Goal: Contribute content: Add original content to the website for others to see

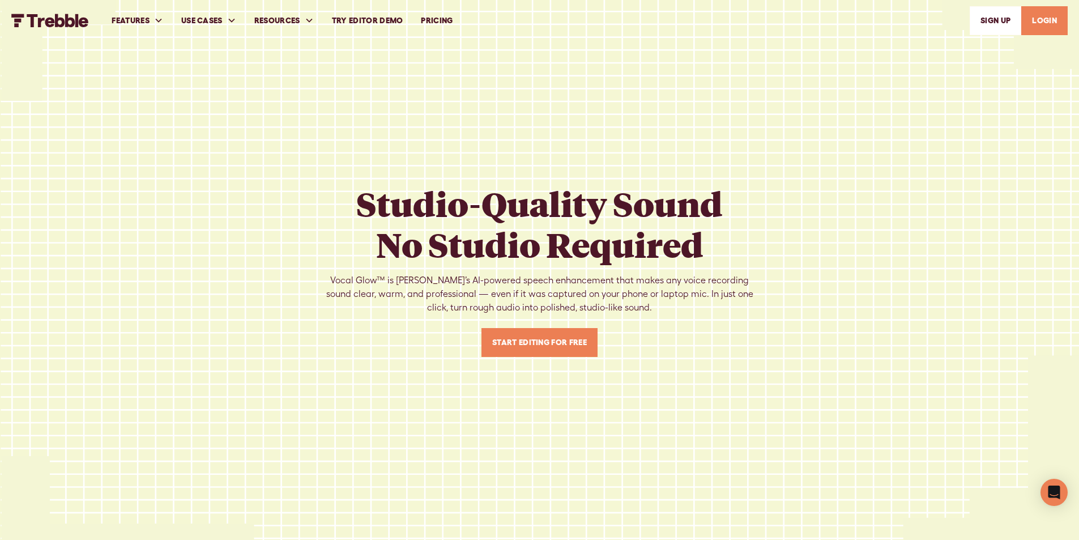
click at [562, 343] on link "Start Editing For Free" at bounding box center [540, 342] width 116 height 29
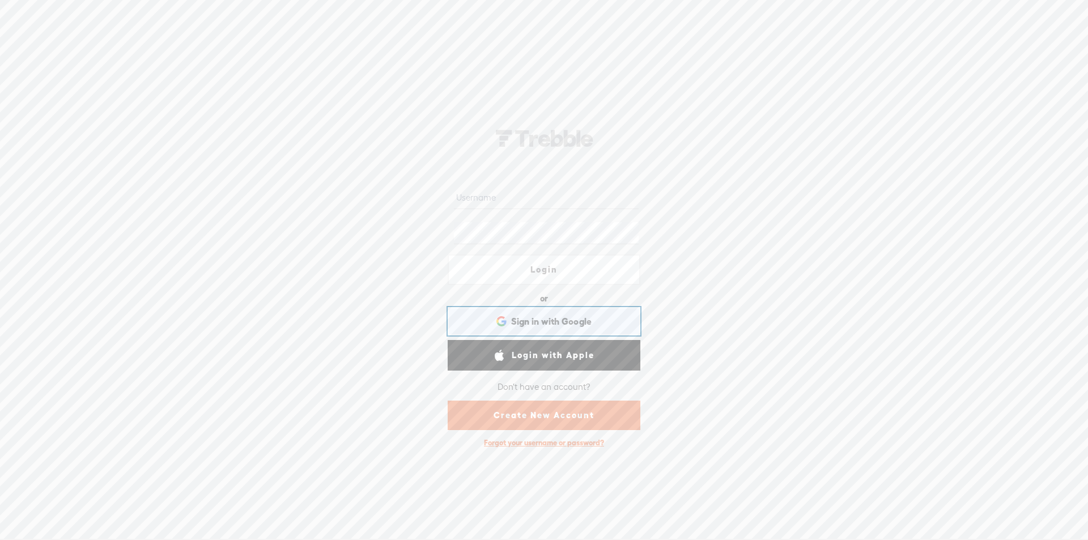
click at [587, 318] on span "Sign in with Google" at bounding box center [551, 322] width 81 height 12
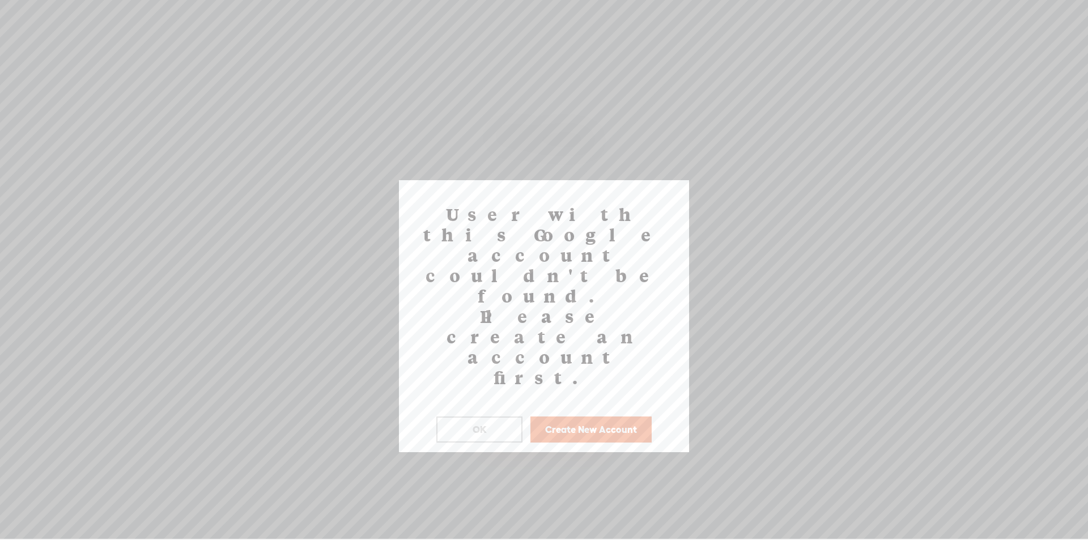
click at [479, 416] on button "OK" at bounding box center [479, 429] width 86 height 26
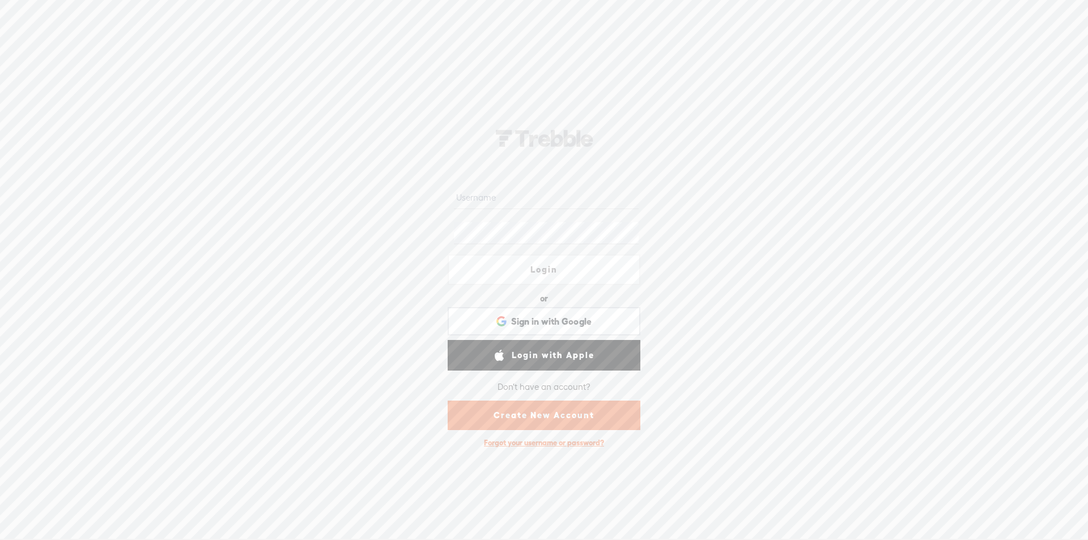
click at [572, 419] on link "Create New Account" at bounding box center [544, 415] width 193 height 29
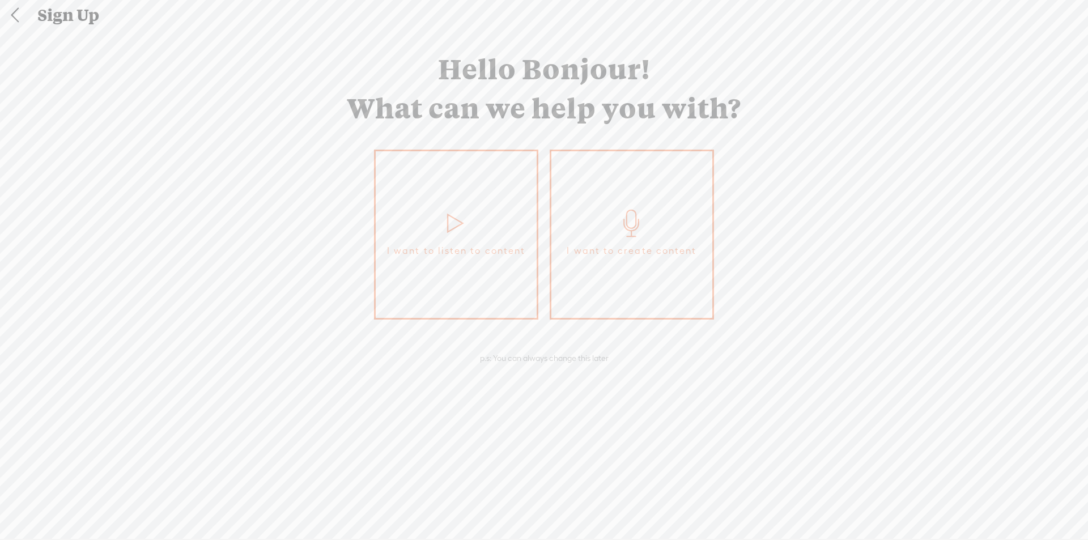
click at [615, 230] on link "I want to create content" at bounding box center [632, 235] width 164 height 170
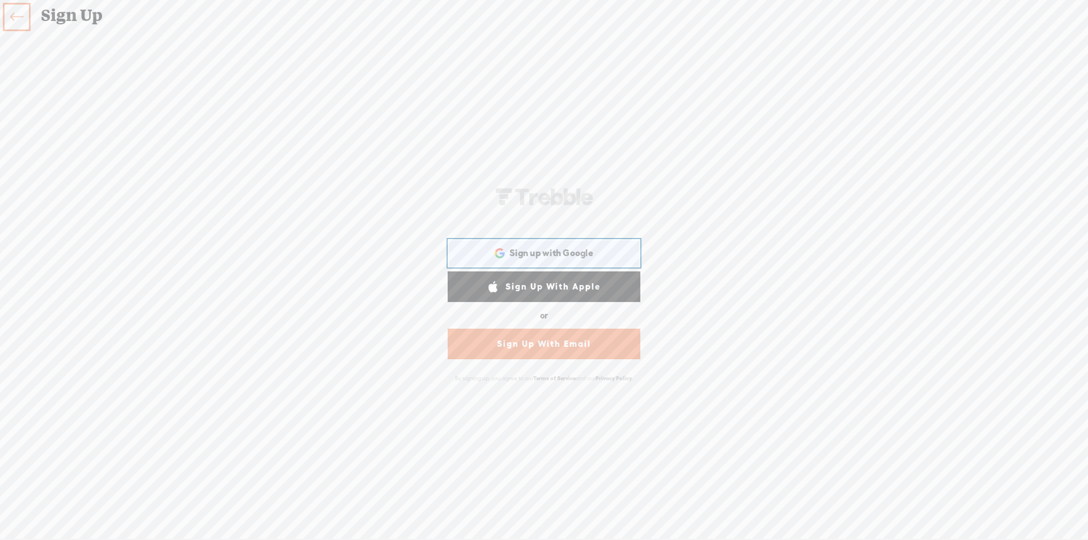
click at [581, 254] on span "Sign up with Google" at bounding box center [551, 253] width 84 height 12
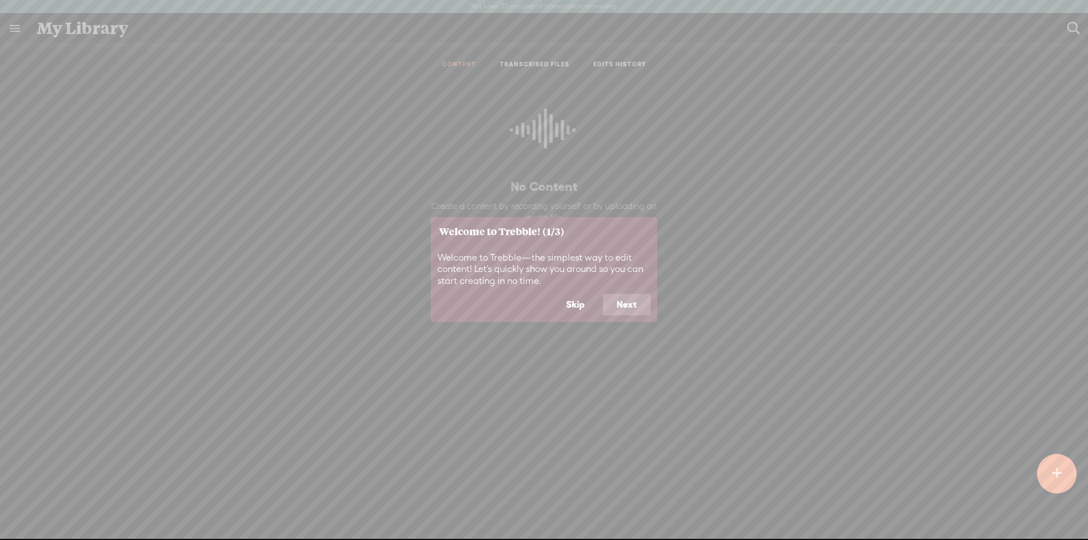
click at [620, 299] on button "Next" at bounding box center [627, 305] width 48 height 22
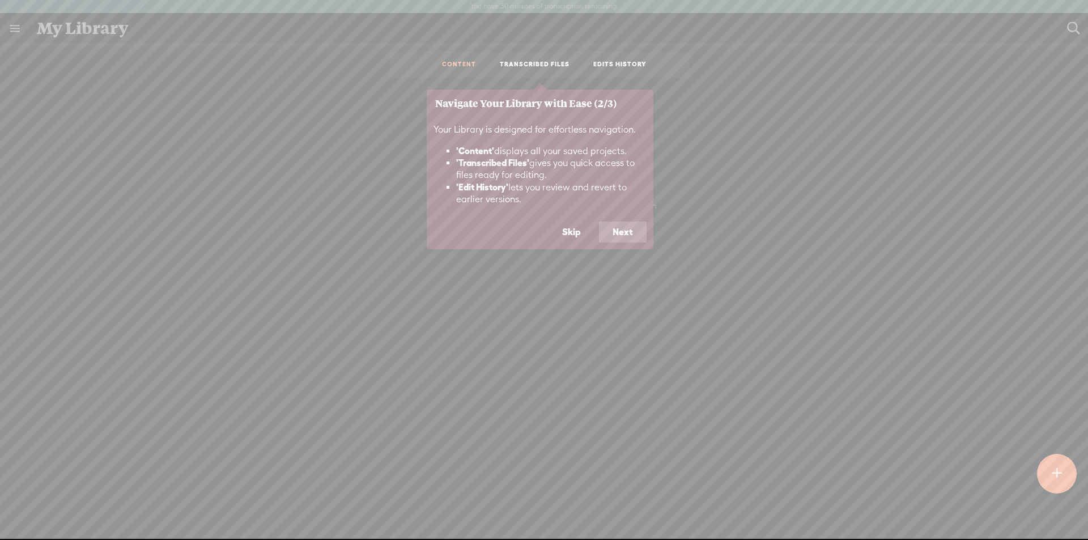
click at [630, 232] on button "Next" at bounding box center [623, 233] width 48 height 22
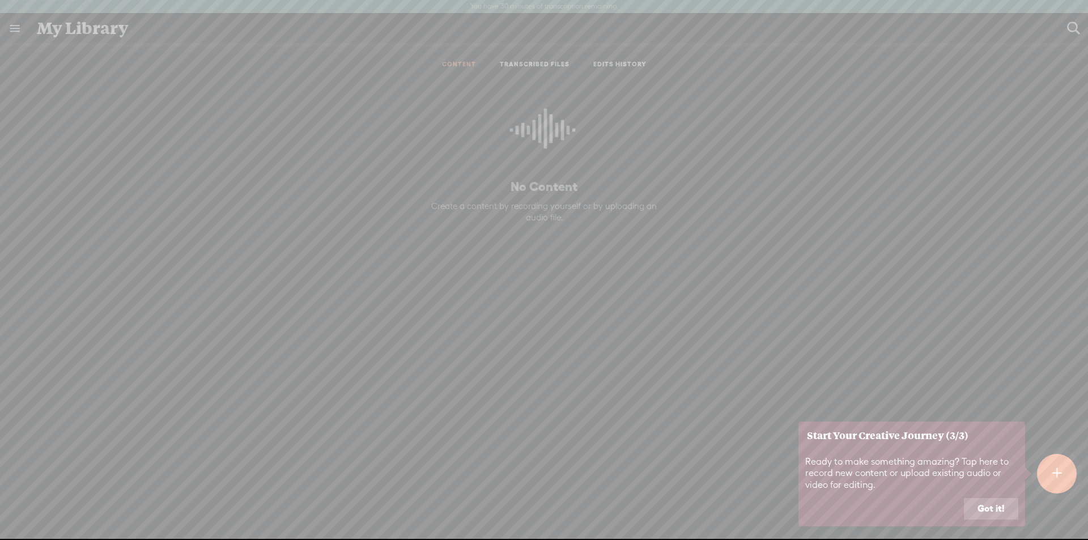
click at [977, 508] on button "Got it!" at bounding box center [991, 509] width 54 height 22
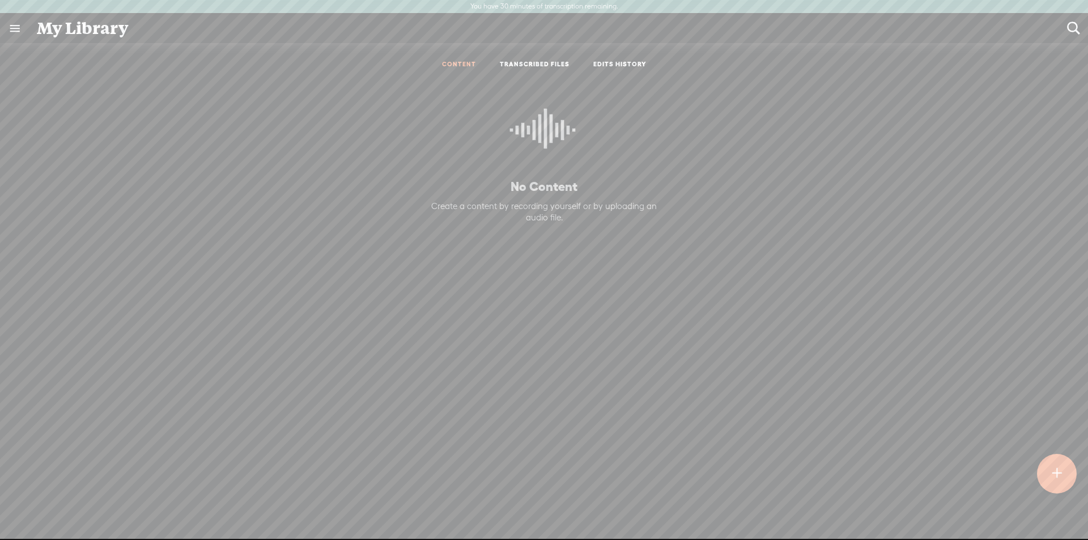
click at [1045, 474] on div at bounding box center [1056, 473] width 41 height 41
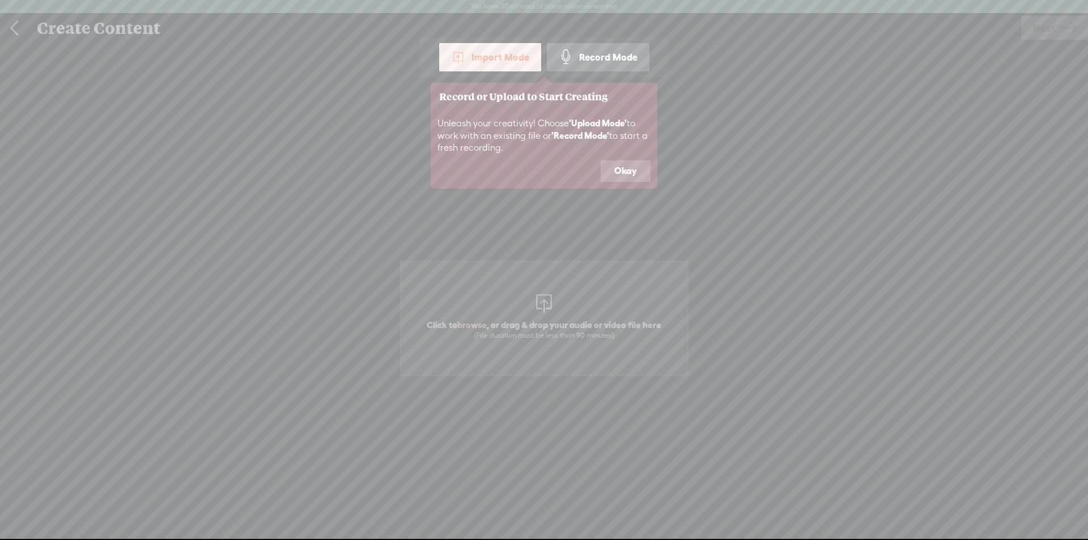
click at [641, 174] on button "Okay" at bounding box center [626, 171] width 50 height 22
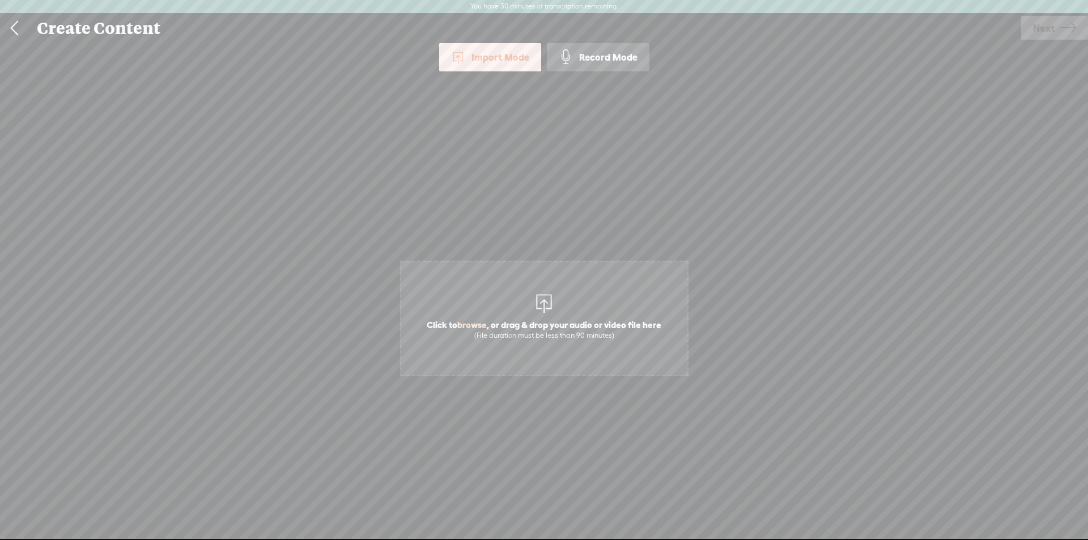
click at [624, 52] on div "Record Mode" at bounding box center [598, 57] width 103 height 28
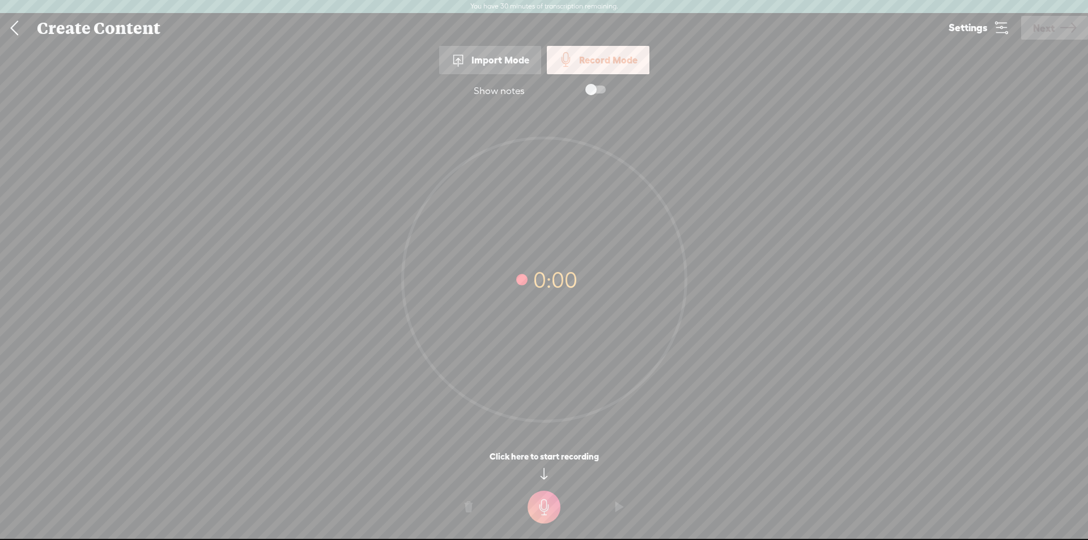
click at [458, 61] on span at bounding box center [458, 60] width 15 height 15
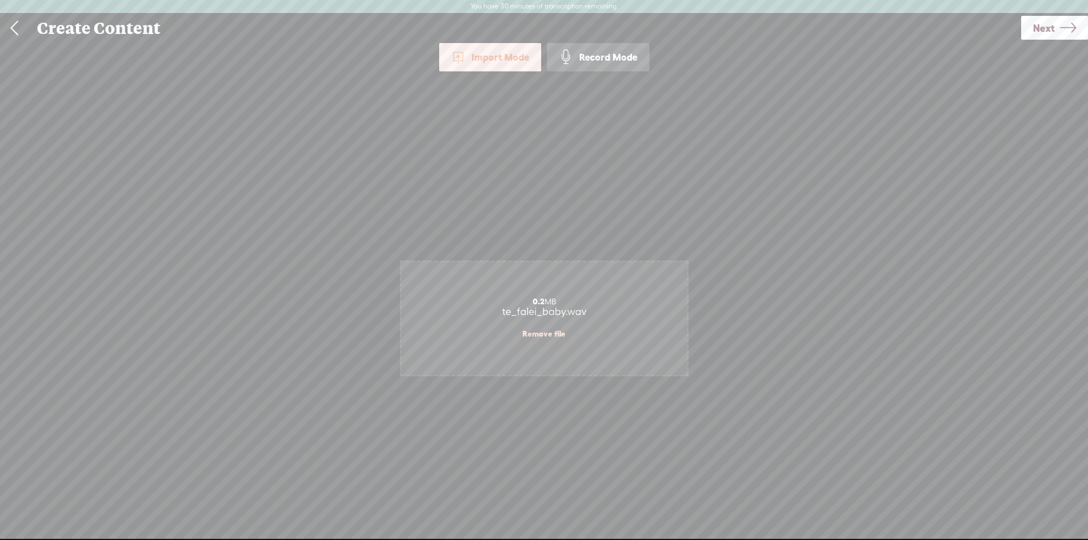
click at [732, 132] on div "Import Mode Import Mode Record Mode Text Language: *: English (US) English (US)…" at bounding box center [544, 297] width 1088 height 508
click at [1053, 31] on span "Next" at bounding box center [1044, 28] width 22 height 29
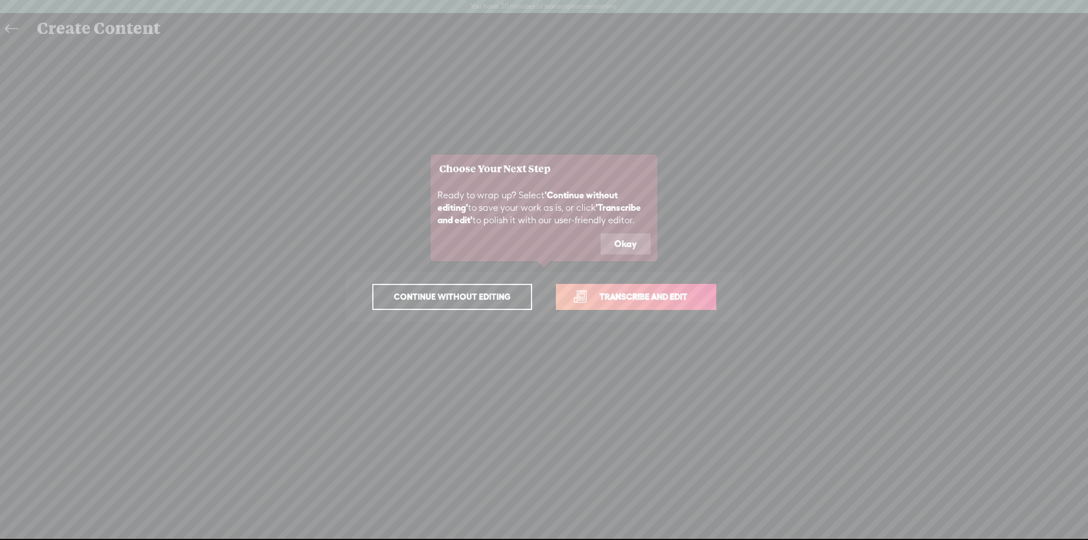
click at [623, 241] on button "Okay" at bounding box center [626, 244] width 50 height 22
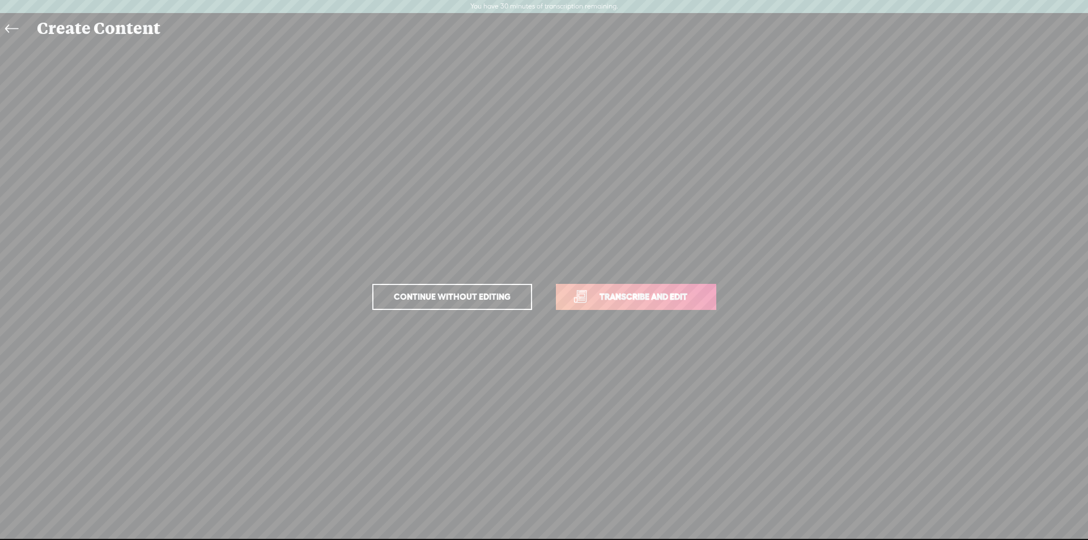
click at [431, 293] on span "Continue without editing" at bounding box center [452, 297] width 140 height 16
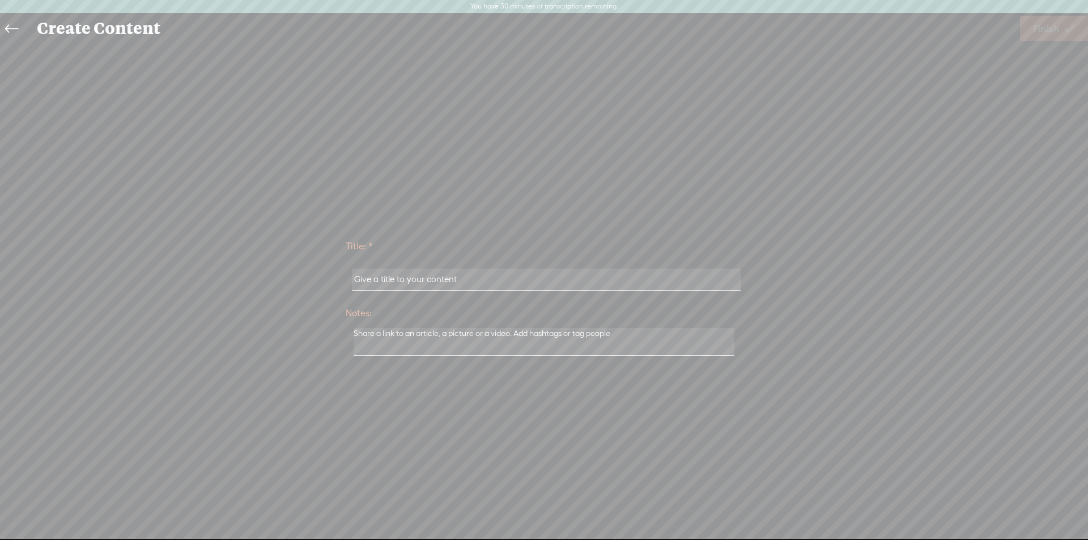
click at [466, 283] on input "text" at bounding box center [546, 280] width 388 height 22
type input "ok"
click at [412, 347] on textarea at bounding box center [544, 342] width 381 height 28
type textarea "ok"
click at [1037, 29] on span "Finish" at bounding box center [1046, 28] width 26 height 29
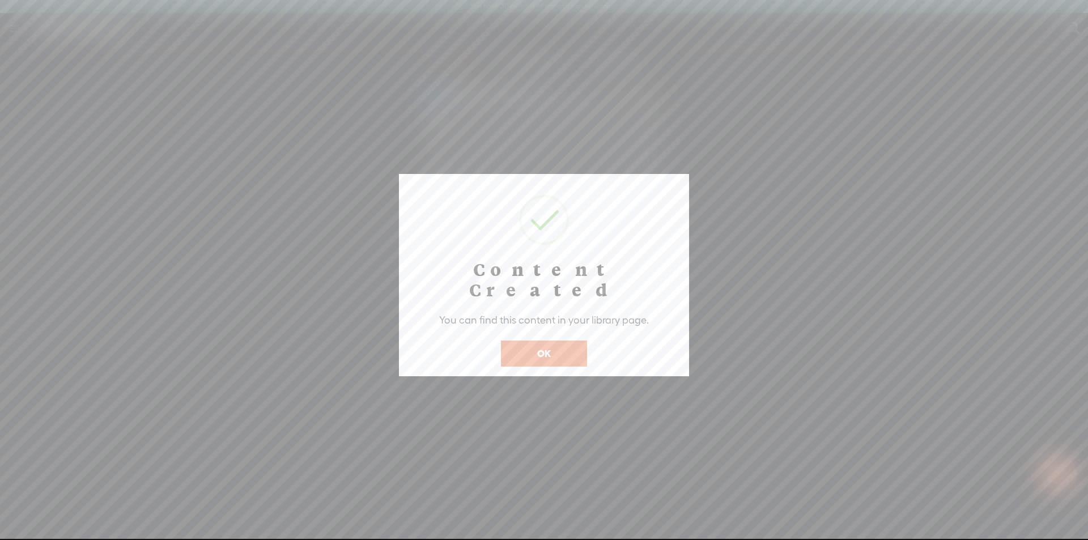
click at [544, 340] on button "OK" at bounding box center [544, 353] width 86 height 26
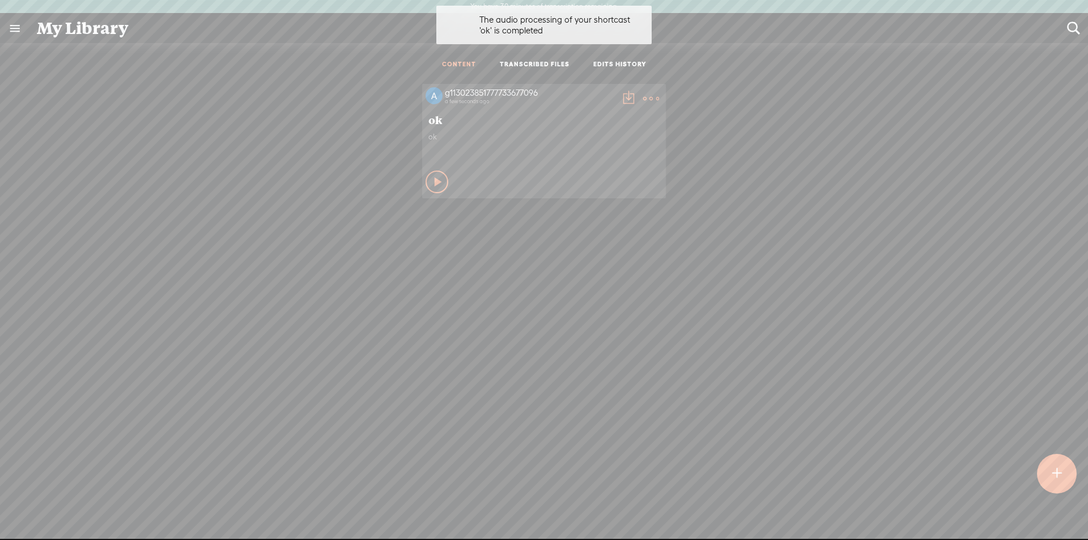
click at [438, 181] on div "Play Content" at bounding box center [436, 182] width 23 height 23
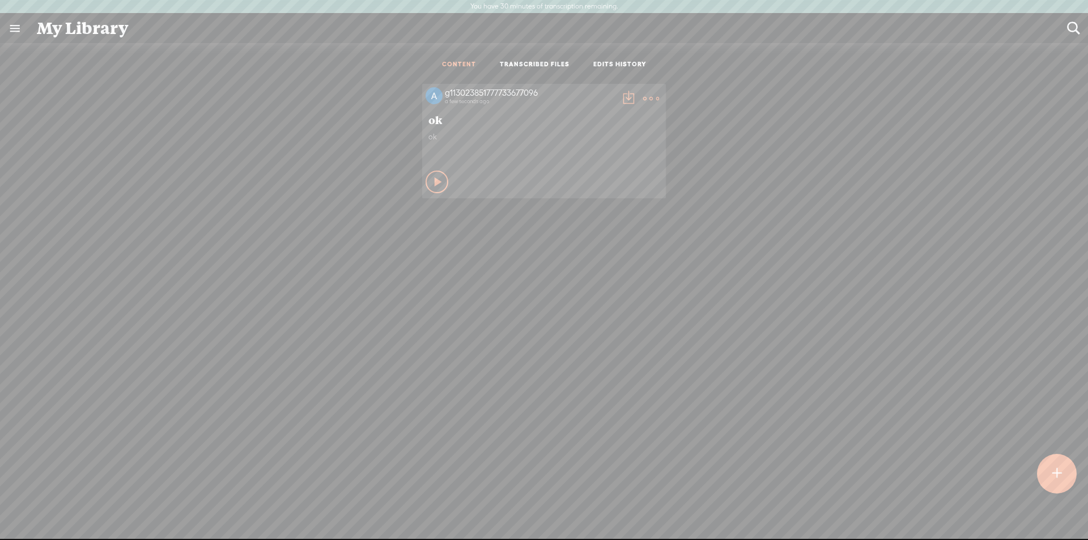
click at [433, 180] on icon at bounding box center [438, 181] width 11 height 11
click at [433, 186] on icon at bounding box center [438, 181] width 11 height 11
click at [526, 65] on link "TRANSCRIBED FILES" at bounding box center [535, 65] width 70 height 10
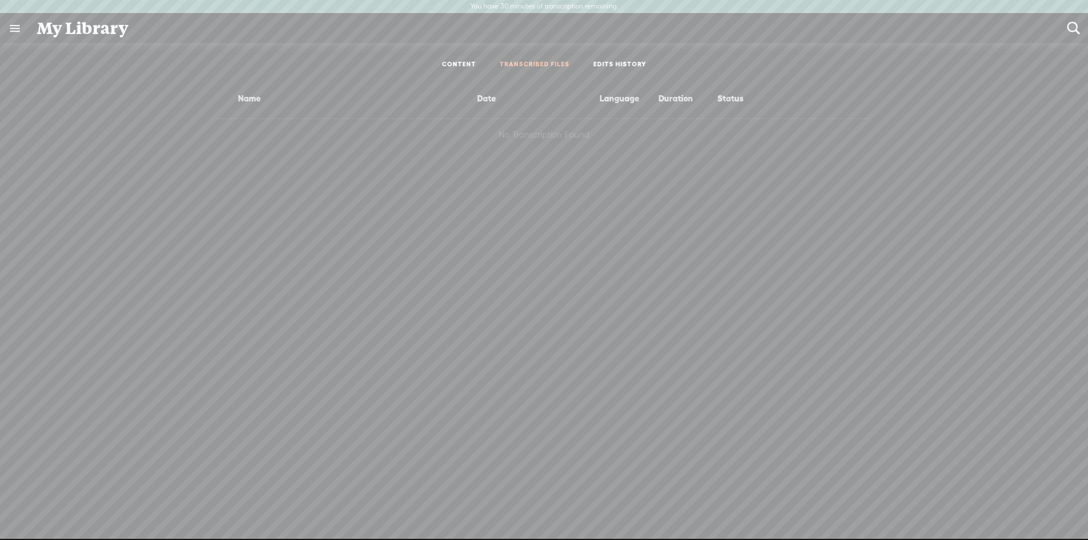
click at [617, 54] on ul "CONTENT TRANSCRIBED FILES EDITS HISTORY" at bounding box center [544, 65] width 300 height 27
click at [521, 63] on link "TRANSCRIBED FILES" at bounding box center [535, 65] width 70 height 10
click at [458, 61] on link "CONTENT" at bounding box center [459, 65] width 34 height 10
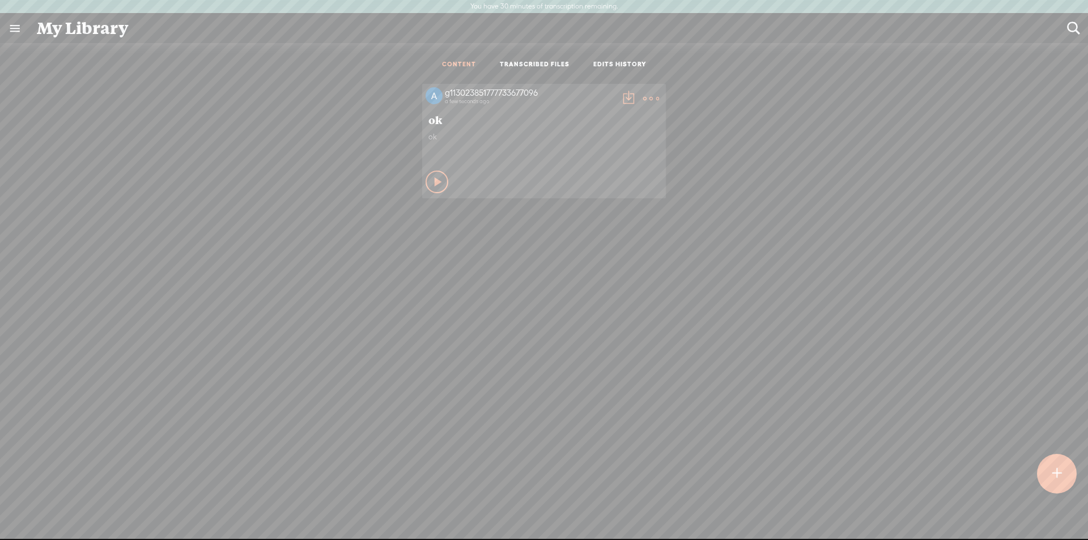
click at [461, 89] on div "g113023851777733677096" at bounding box center [530, 92] width 170 height 11
click at [429, 127] on div "ok" at bounding box center [543, 119] width 237 height 19
click at [430, 119] on span "ok" at bounding box center [543, 120] width 231 height 14
click at [435, 139] on div "ok" at bounding box center [543, 149] width 231 height 34
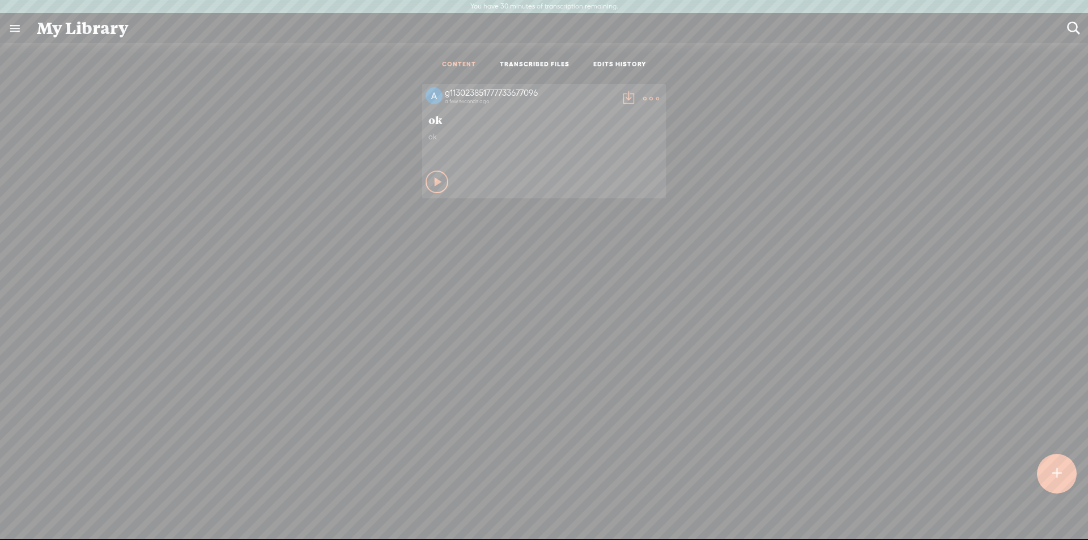
click at [434, 139] on div "ok" at bounding box center [543, 149] width 231 height 34
click at [428, 133] on div "ok" at bounding box center [543, 149] width 231 height 34
click at [438, 147] on div "ok" at bounding box center [543, 149] width 231 height 34
drag, startPoint x: 428, startPoint y: 168, endPoint x: 434, endPoint y: 166, distance: 6.1
click at [432, 167] on div "g113023851777733677096 a few seconds ago ok ok Play Content" at bounding box center [544, 141] width 244 height 114
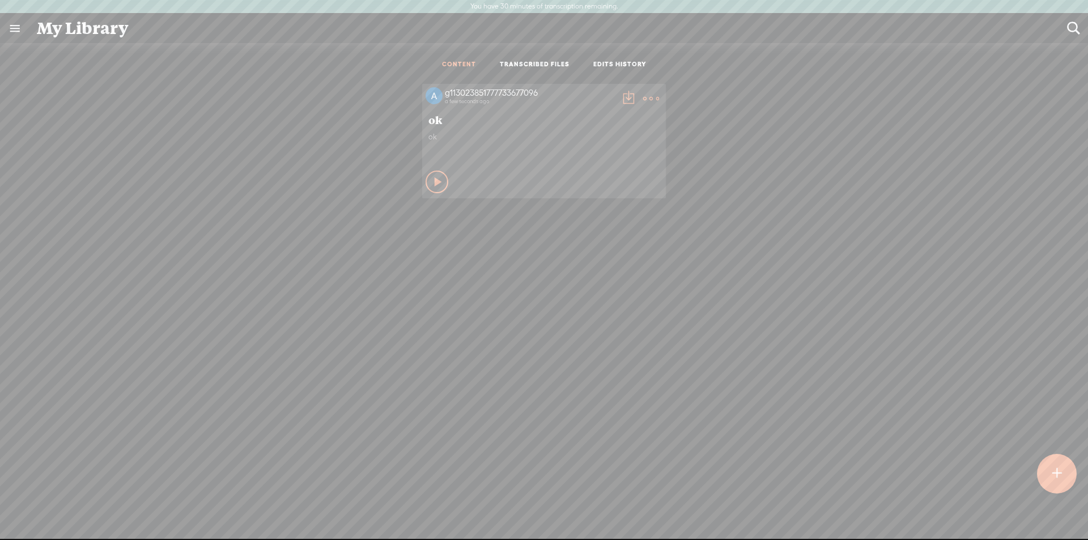
click at [433, 181] on icon at bounding box center [438, 181] width 11 height 11
click at [643, 98] on t at bounding box center [651, 99] width 16 height 16
click at [438, 239] on div "g113023851777733677096 a few seconds ago ok ok Play Content" at bounding box center [543, 328] width 1071 height 500
click at [425, 182] on div "Play Content" at bounding box center [436, 182] width 23 height 23
click at [433, 179] on icon at bounding box center [438, 181] width 11 height 11
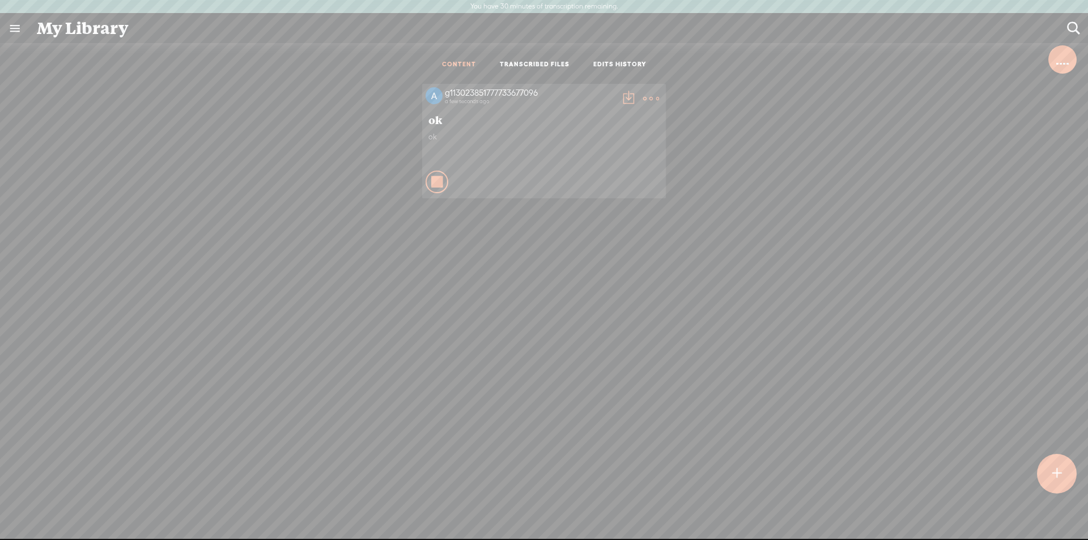
click at [432, 179] on icon at bounding box center [437, 181] width 11 height 11
click at [644, 96] on t at bounding box center [651, 99] width 16 height 16
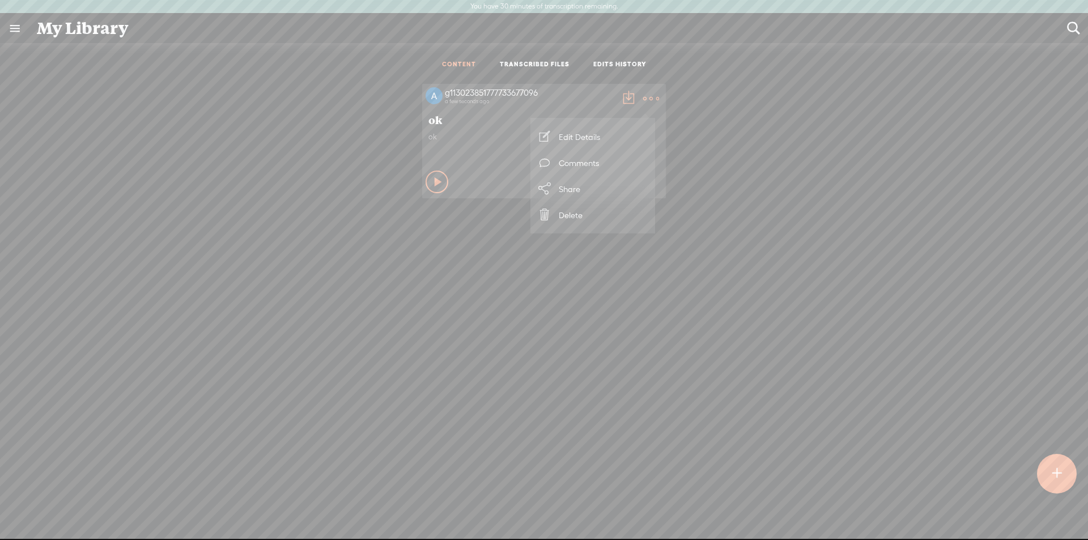
click at [573, 222] on link "Delete" at bounding box center [592, 215] width 113 height 26
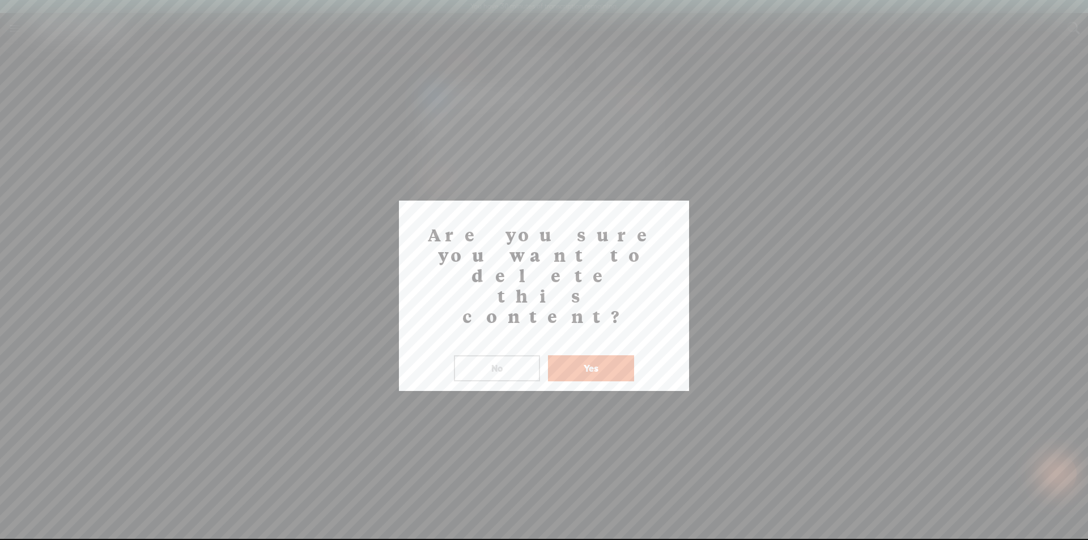
click at [571, 355] on button "Yes" at bounding box center [591, 368] width 86 height 26
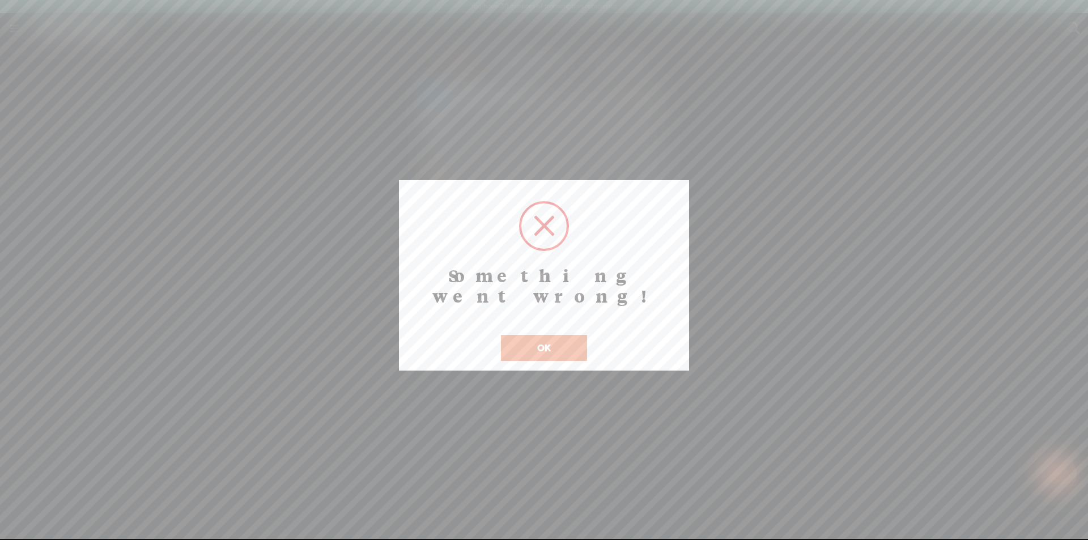
click at [567, 335] on button "OK" at bounding box center [544, 348] width 86 height 26
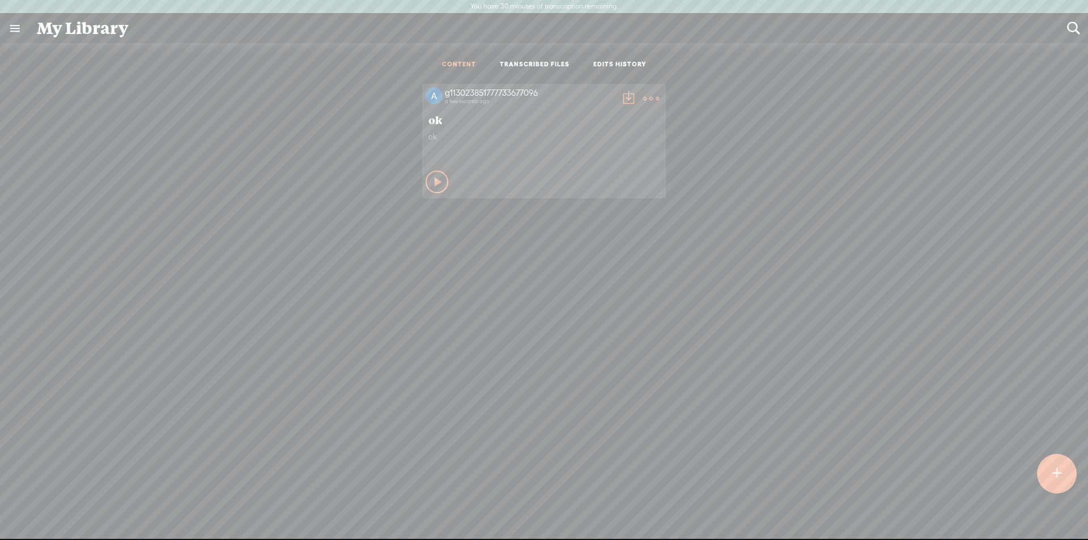
click at [649, 100] on t at bounding box center [651, 99] width 16 height 16
click at [570, 219] on link "Delete" at bounding box center [592, 215] width 113 height 26
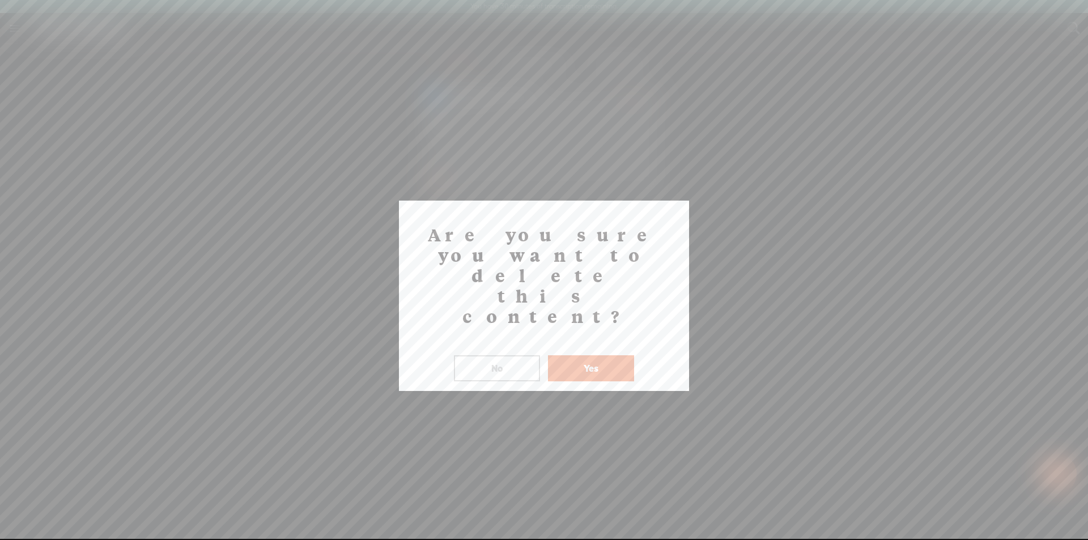
click at [590, 355] on button "Yes" at bounding box center [591, 368] width 86 height 26
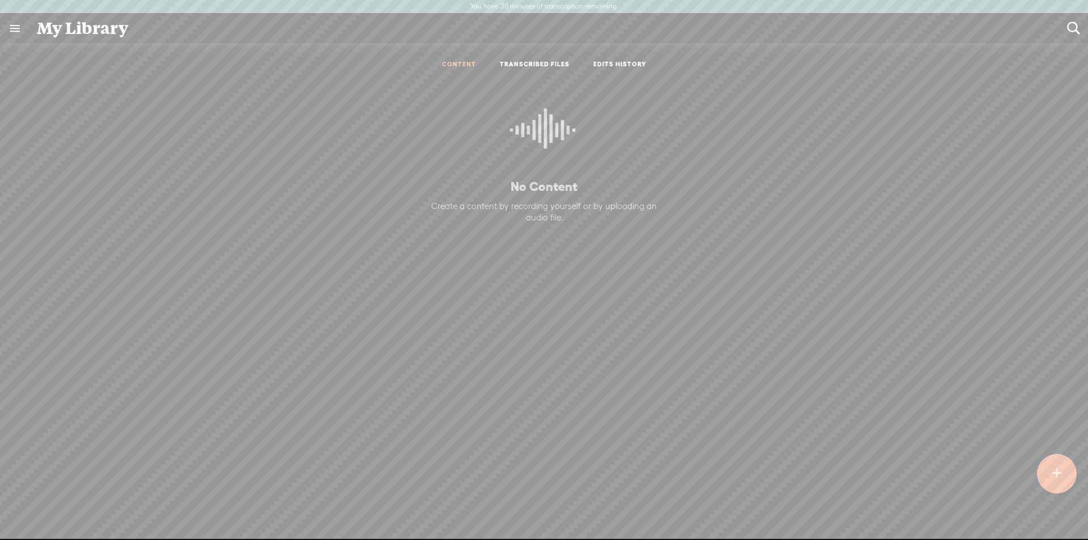
click at [1049, 461] on div at bounding box center [1057, 474] width 40 height 40
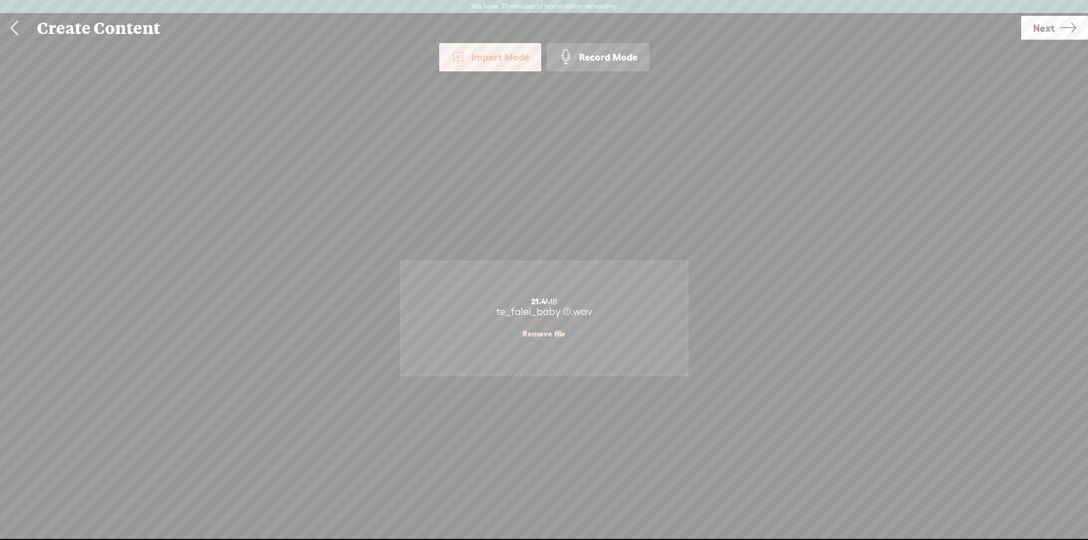
click at [1068, 23] on icon at bounding box center [1068, 28] width 16 height 29
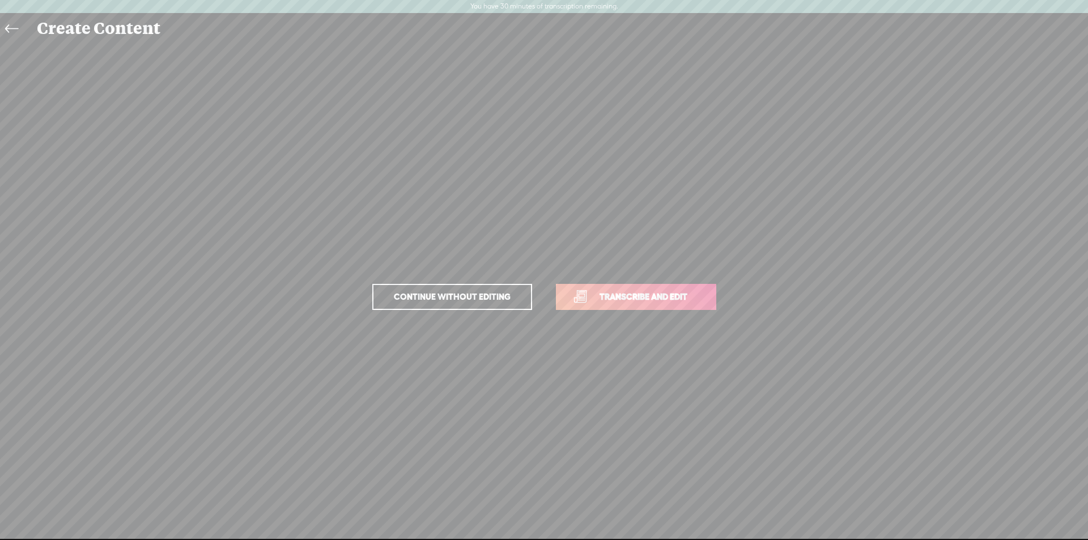
click at [491, 297] on span "Continue without editing" at bounding box center [452, 297] width 140 height 16
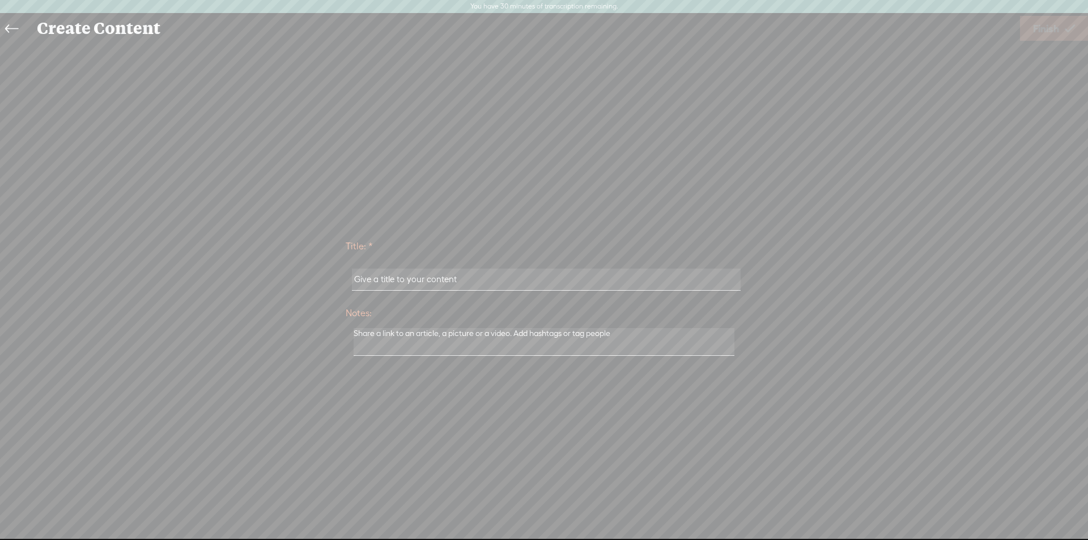
click at [449, 284] on input "text" at bounding box center [546, 280] width 388 height 22
type input "ok"
click at [484, 343] on textarea at bounding box center [544, 342] width 381 height 28
type textarea "o"
click at [1044, 22] on span "Finish" at bounding box center [1046, 28] width 26 height 29
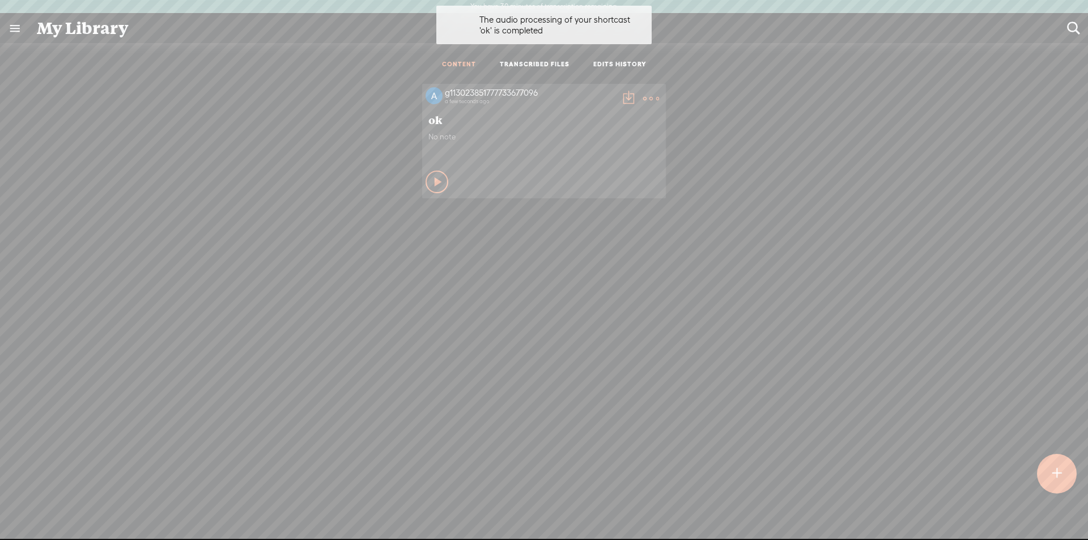
click at [434, 183] on icon at bounding box center [438, 181] width 11 height 11
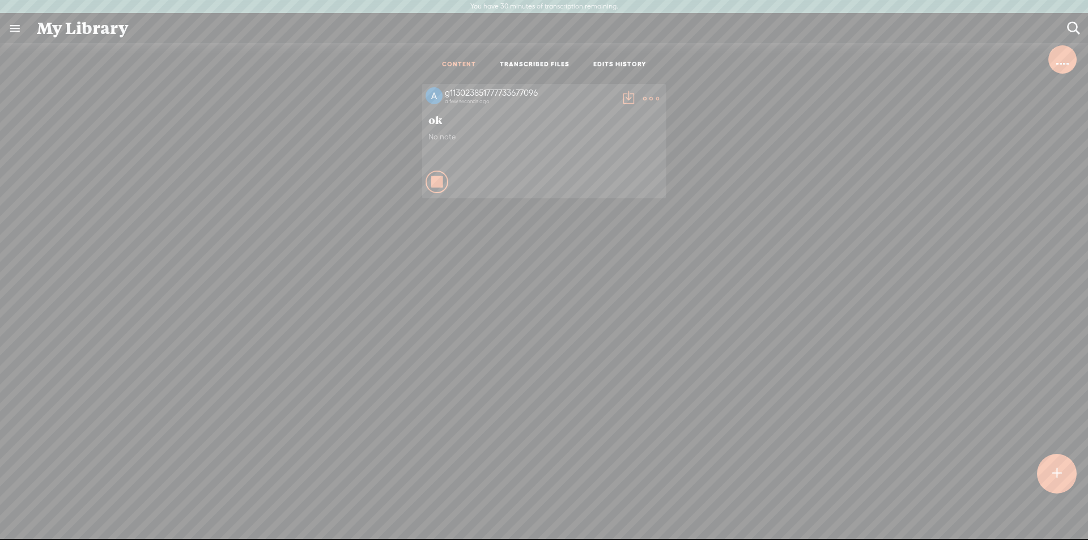
click at [643, 94] on t at bounding box center [651, 99] width 16 height 16
click at [591, 218] on link "Delete" at bounding box center [592, 215] width 113 height 26
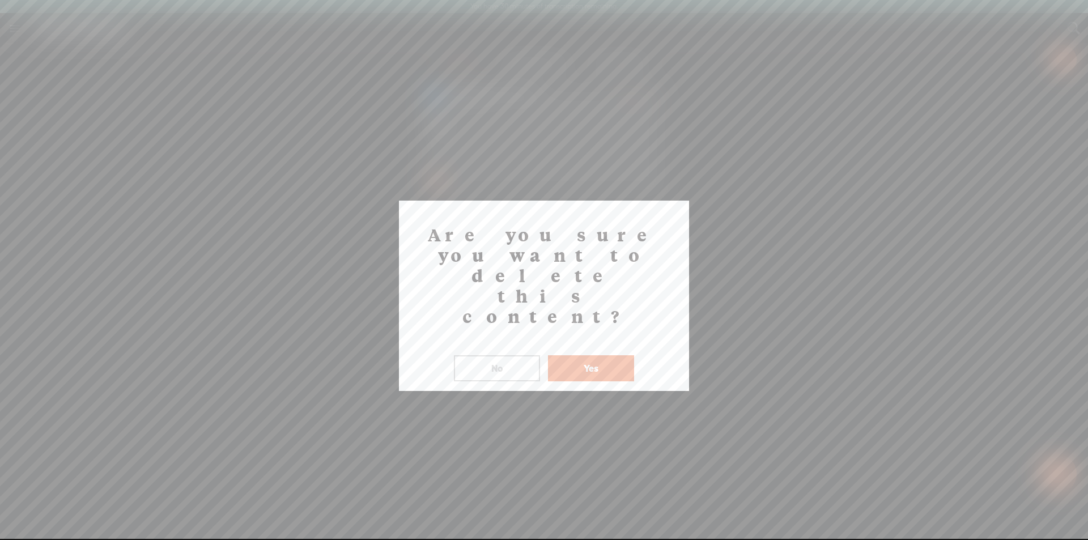
drag, startPoint x: 587, startPoint y: 303, endPoint x: 605, endPoint y: 280, distance: 28.7
click at [588, 355] on button "Yes" at bounding box center [591, 368] width 86 height 26
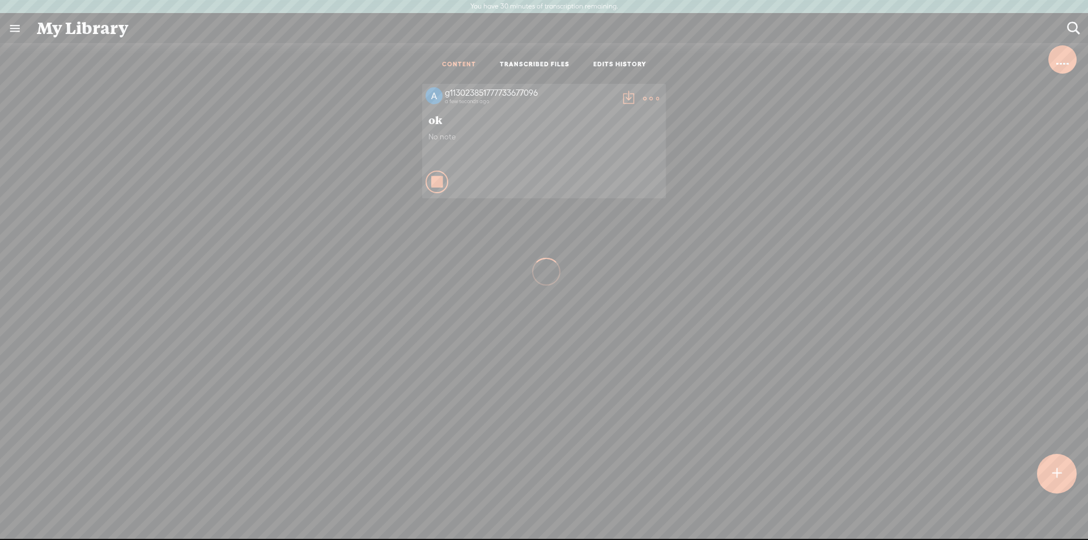
click at [650, 101] on t at bounding box center [651, 99] width 16 height 16
click at [595, 217] on link "Delete" at bounding box center [592, 215] width 113 height 26
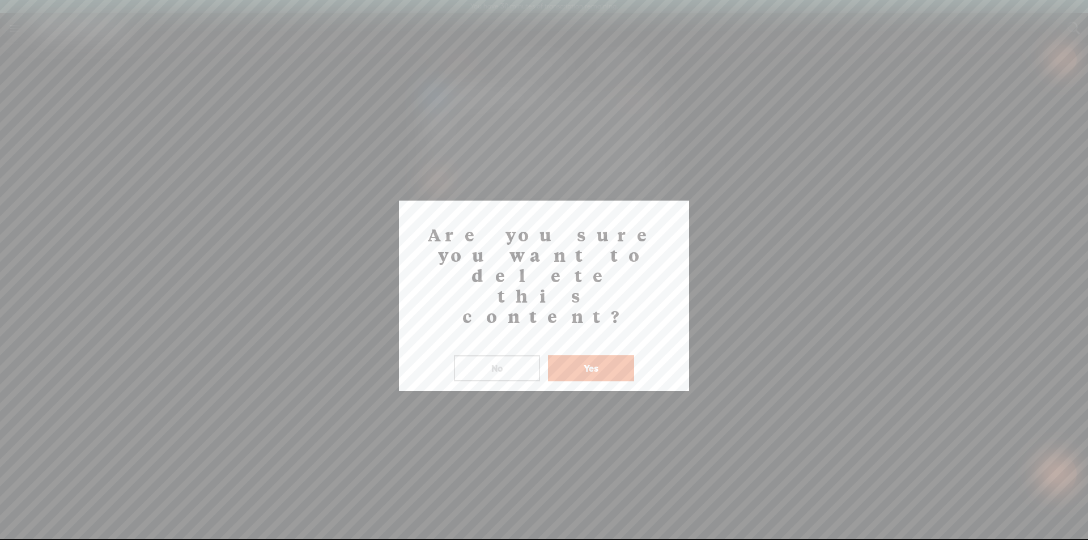
click at [593, 355] on button "Yes" at bounding box center [591, 368] width 86 height 26
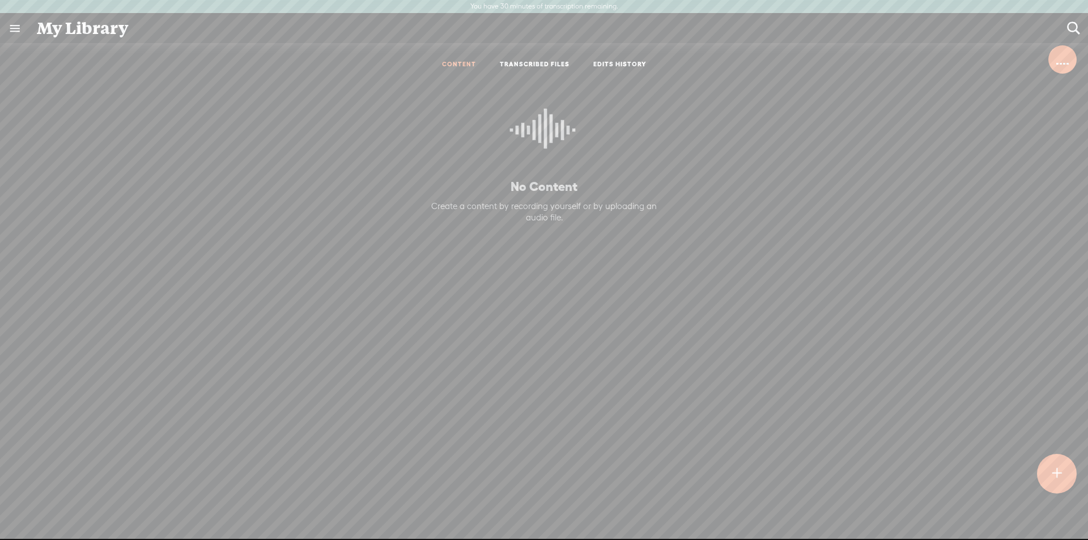
click at [1063, 473] on div at bounding box center [1057, 474] width 40 height 40
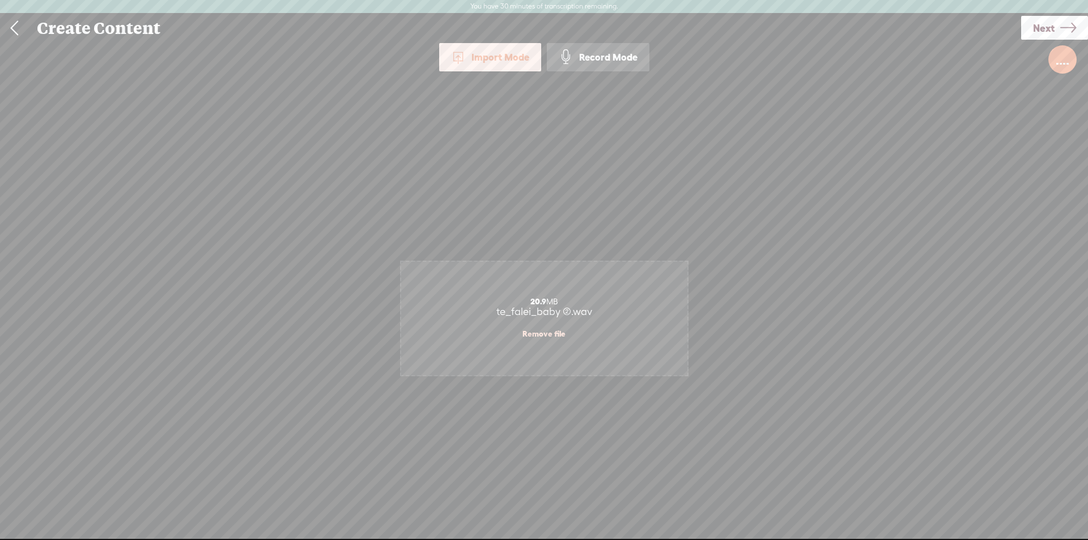
click at [1057, 33] on link "Next" at bounding box center [1054, 28] width 67 height 24
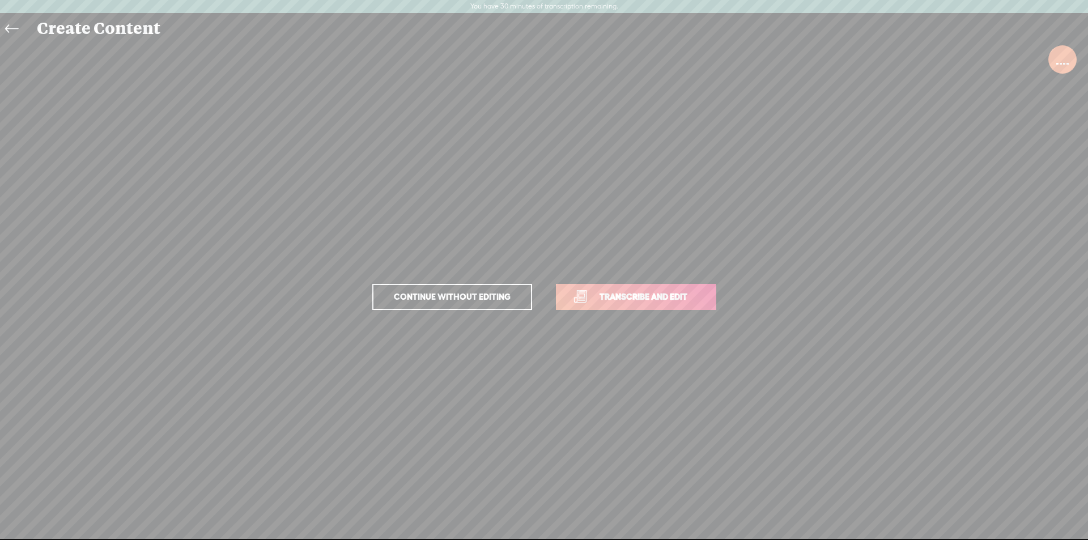
click at [488, 292] on span "Continue without editing" at bounding box center [452, 297] width 140 height 16
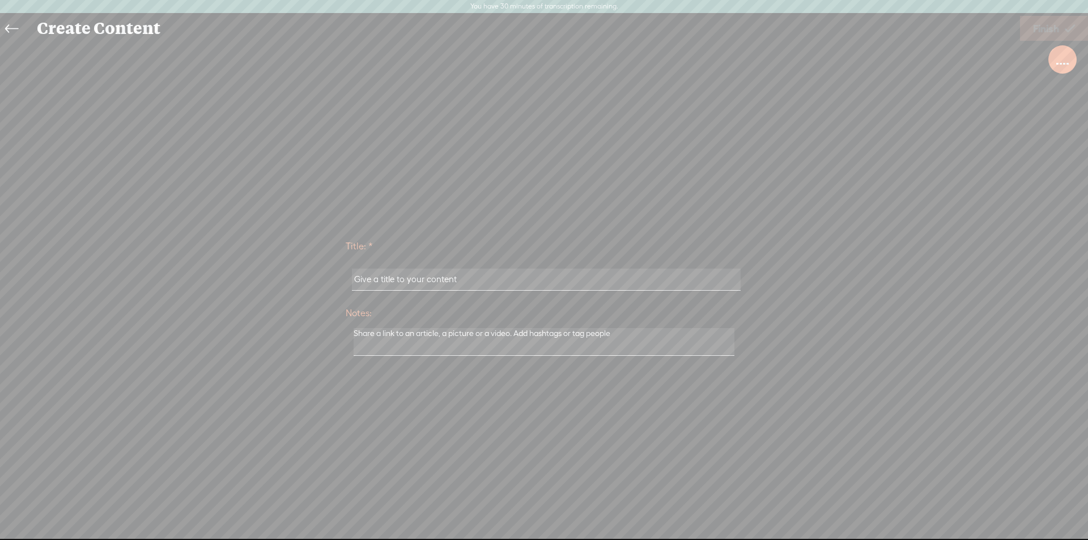
click at [499, 282] on input "text" at bounding box center [546, 280] width 388 height 22
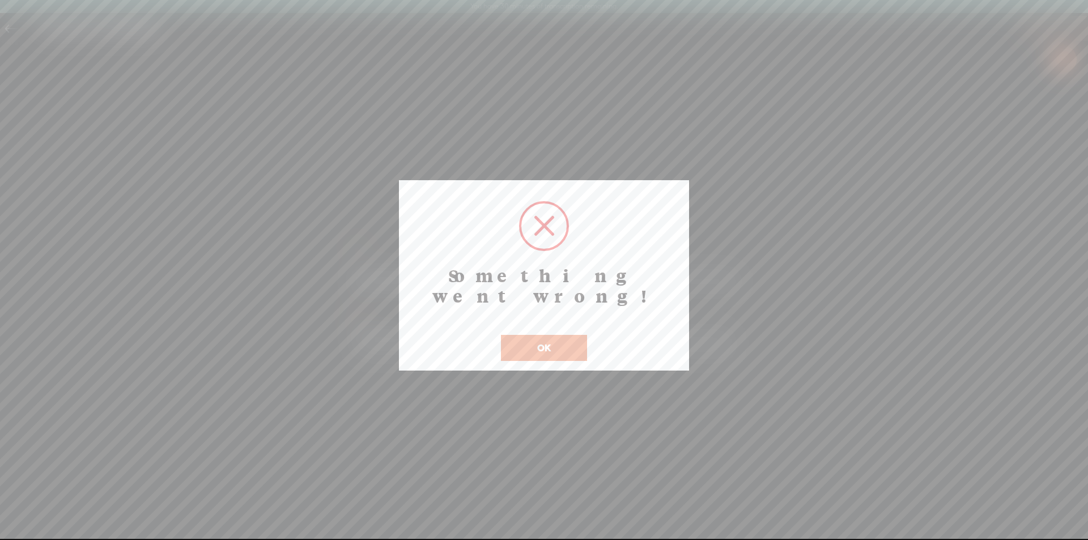
click at [521, 335] on button "OK" at bounding box center [544, 348] width 86 height 26
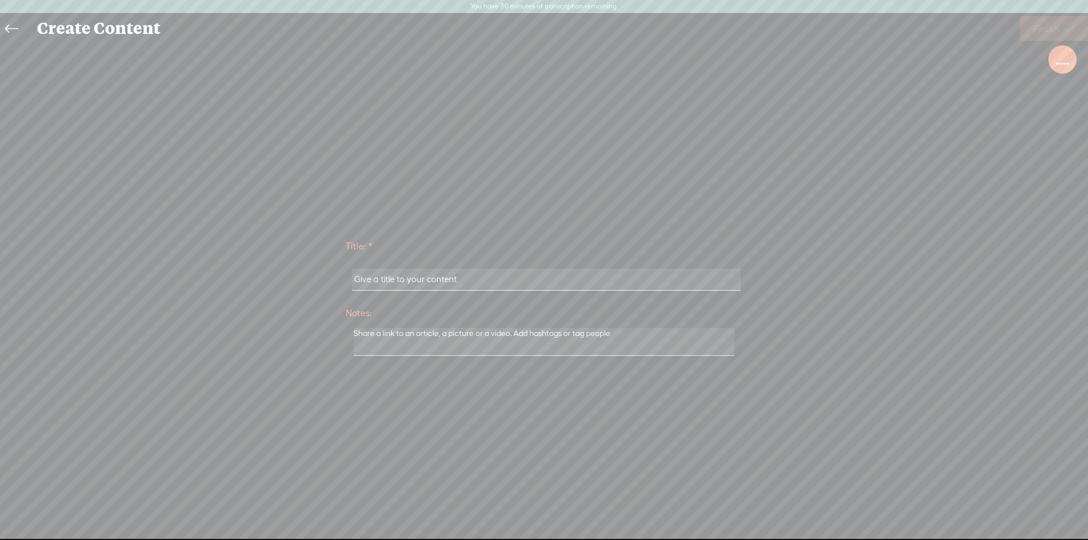
click at [503, 273] on input "text" at bounding box center [546, 280] width 388 height 22
type input "ok"
click at [1050, 16] on link "Finish" at bounding box center [1054, 28] width 68 height 25
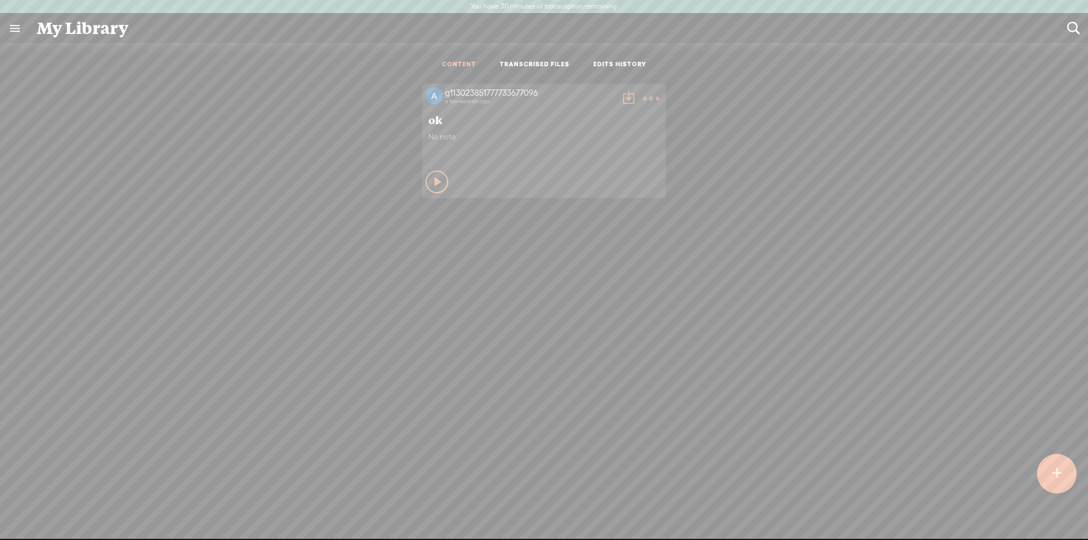
click at [433, 182] on icon at bounding box center [438, 181] width 11 height 11
click at [625, 101] on t at bounding box center [628, 99] width 16 height 16
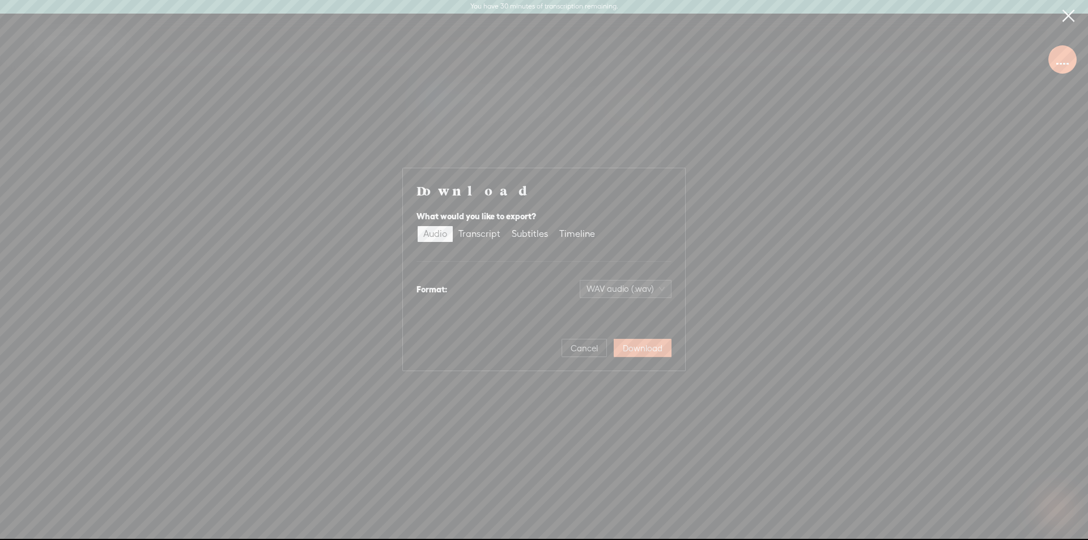
click at [645, 355] on button "Download" at bounding box center [643, 348] width 58 height 18
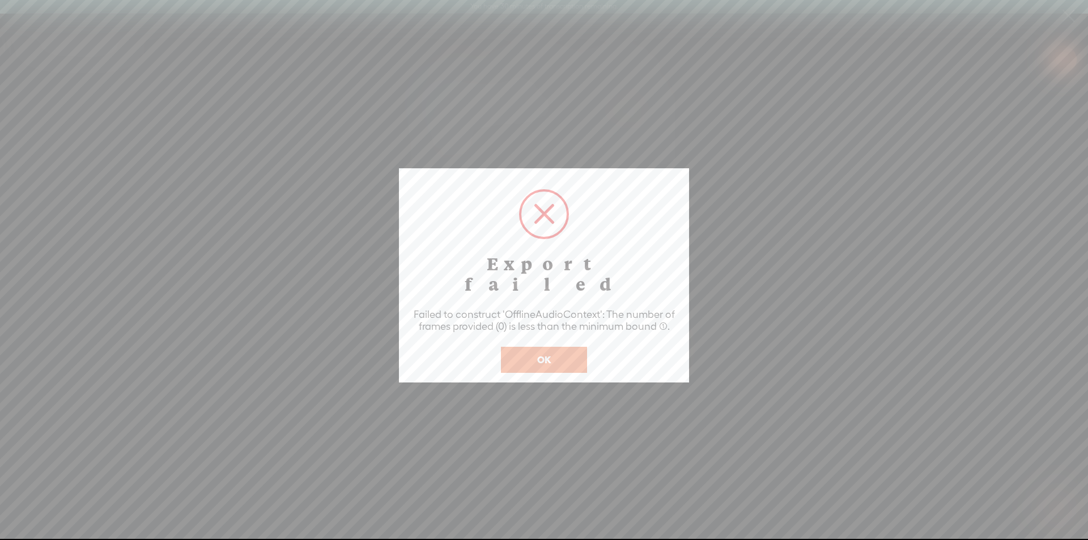
click at [567, 347] on button "OK" at bounding box center [544, 360] width 86 height 26
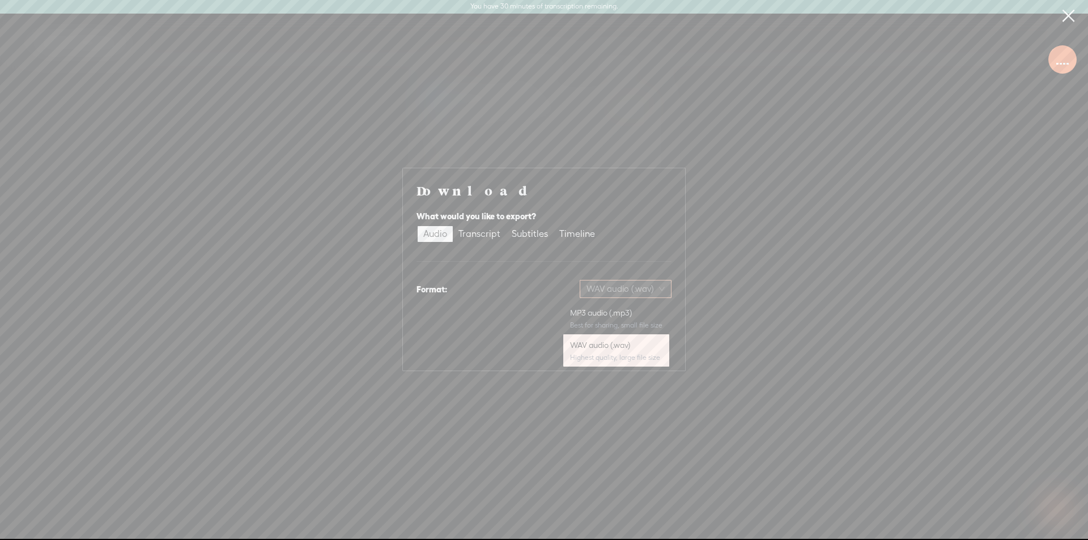
click at [621, 288] on span "WAV audio (.wav)" at bounding box center [625, 288] width 78 height 17
click at [717, 321] on div "Download What would you like to export? Audio Transcript Subtitles Timeline For…" at bounding box center [544, 269] width 1088 height 539
click at [641, 297] on span "WAV audio (.wav)" at bounding box center [625, 288] width 78 height 17
click at [525, 316] on div "Download What would you like to export? Audio Transcript Subtitles Timeline For…" at bounding box center [543, 270] width 255 height 176
click at [653, 350] on span "Download" at bounding box center [643, 348] width 40 height 11
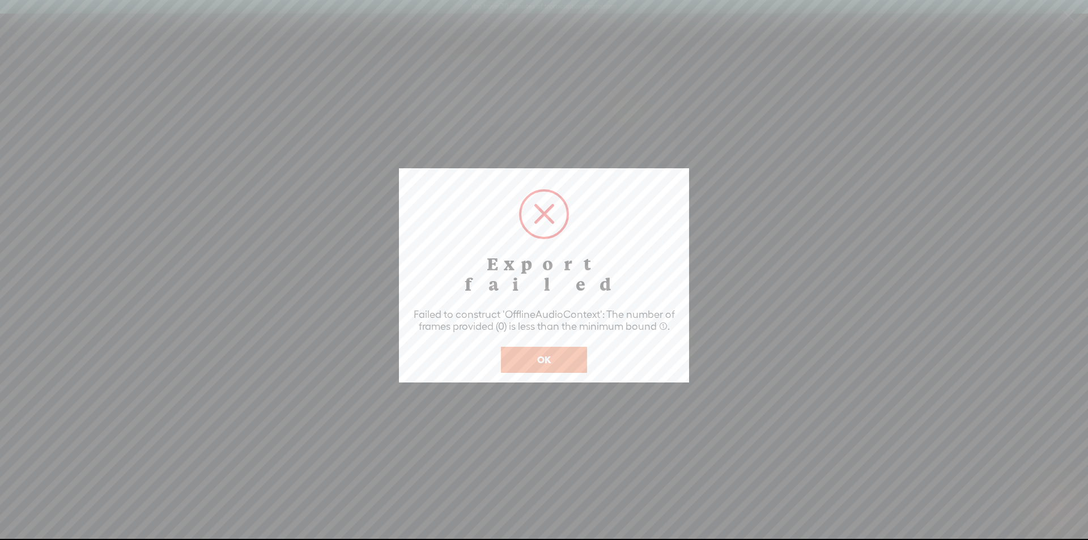
click at [574, 347] on button "OK" at bounding box center [544, 360] width 86 height 26
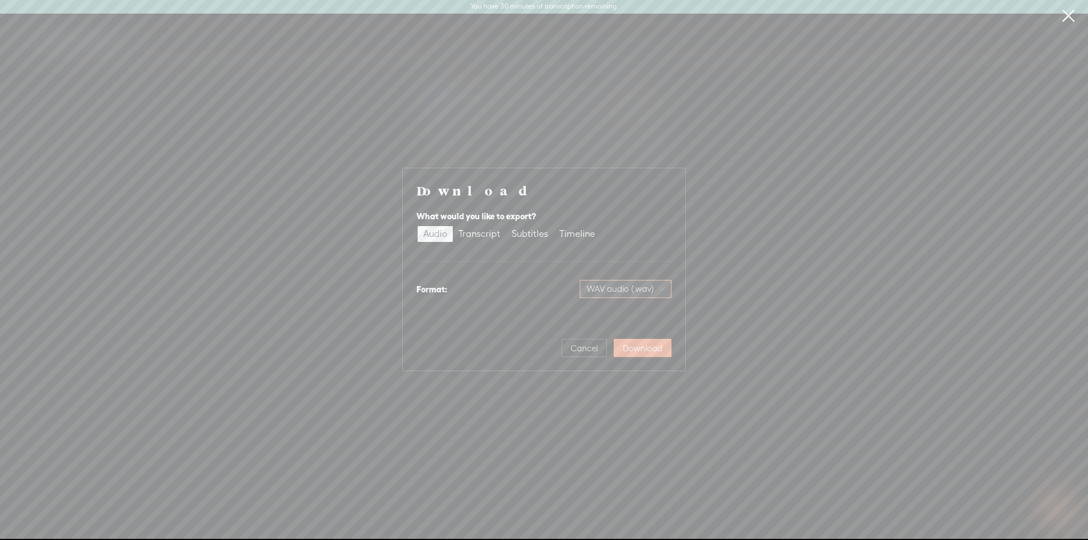
click at [636, 288] on span "WAV audio (.wav)" at bounding box center [625, 288] width 78 height 17
drag, startPoint x: 616, startPoint y: 320, endPoint x: 636, endPoint y: 331, distance: 22.8
click at [617, 320] on div "MP3 audio (.mp3) Best for sharing, small file size" at bounding box center [616, 318] width 92 height 27
click at [641, 337] on div "Cancel Download" at bounding box center [543, 343] width 255 height 27
click at [641, 343] on span "Download" at bounding box center [643, 348] width 40 height 11
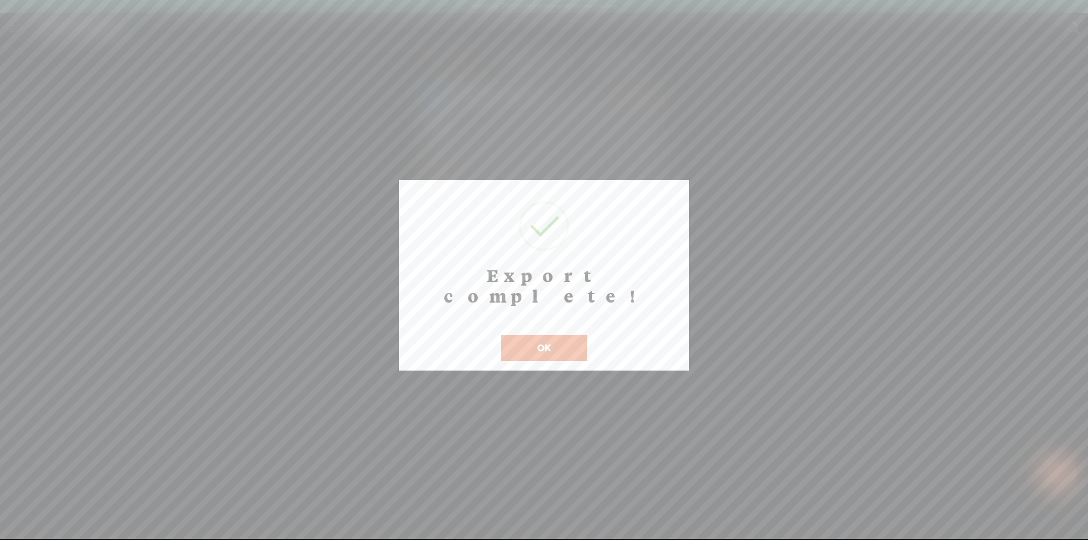
click at [570, 335] on button "OK" at bounding box center [544, 348] width 86 height 26
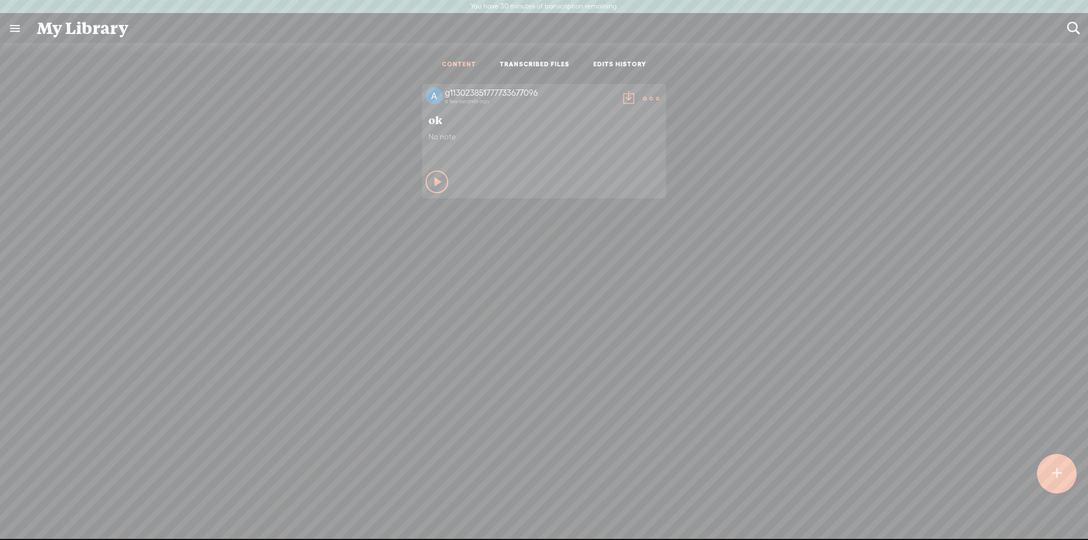
click at [433, 184] on icon at bounding box center [438, 181] width 11 height 11
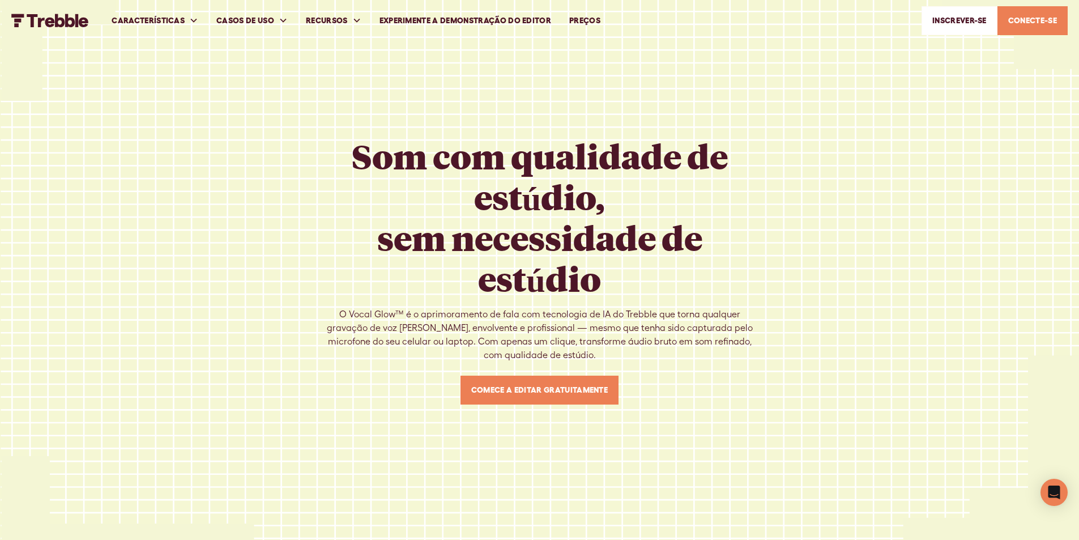
click at [538, 385] on font "Comece a editar gratuitamente" at bounding box center [539, 389] width 137 height 9
click at [584, 385] on font "Comece a editar gratuitamente" at bounding box center [539, 389] width 137 height 9
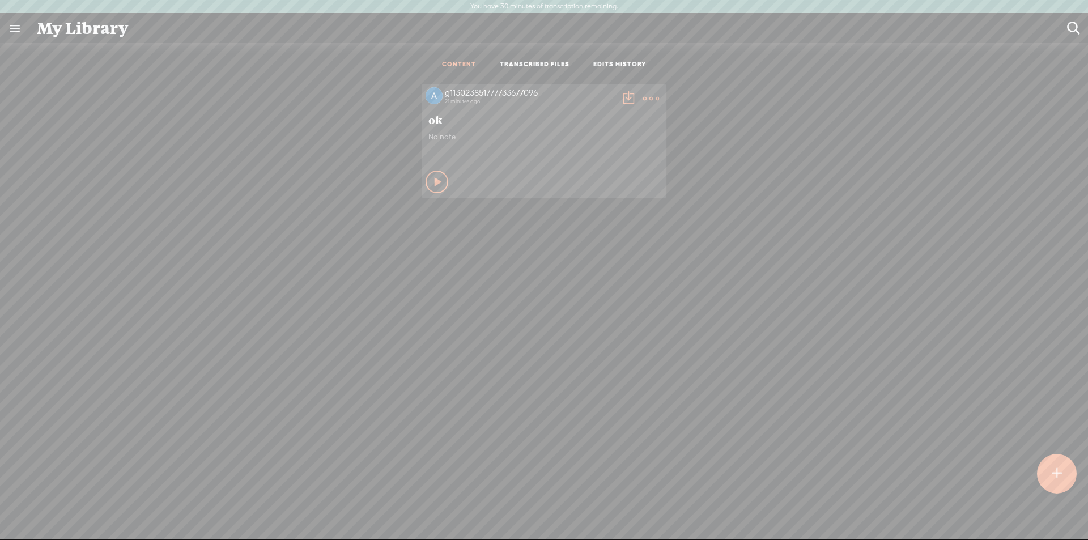
click at [1059, 468] on t at bounding box center [1057, 473] width 10 height 25
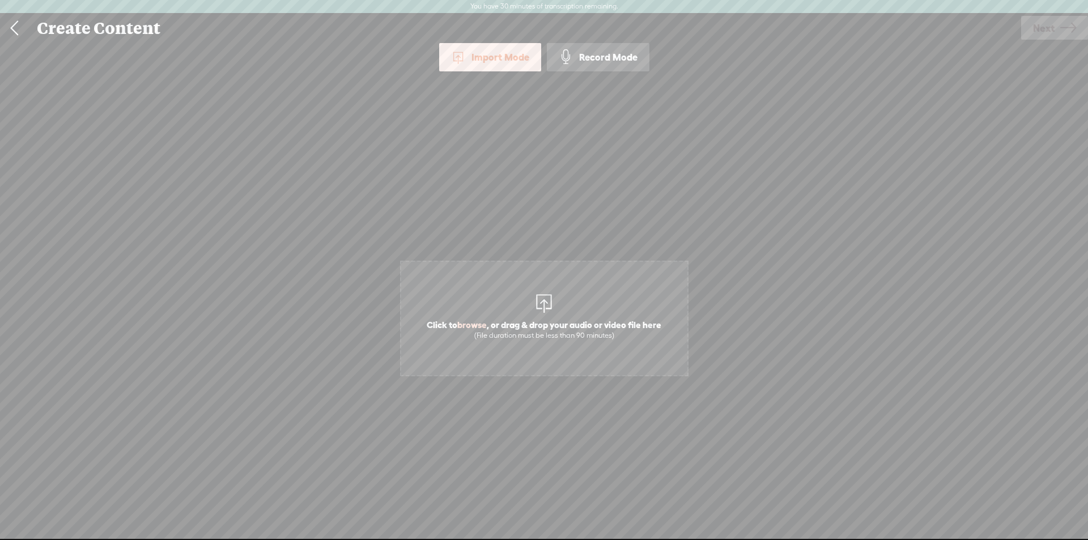
click at [471, 329] on span "browse" at bounding box center [471, 325] width 29 height 10
click at [1027, 35] on link "Next" at bounding box center [1054, 28] width 67 height 24
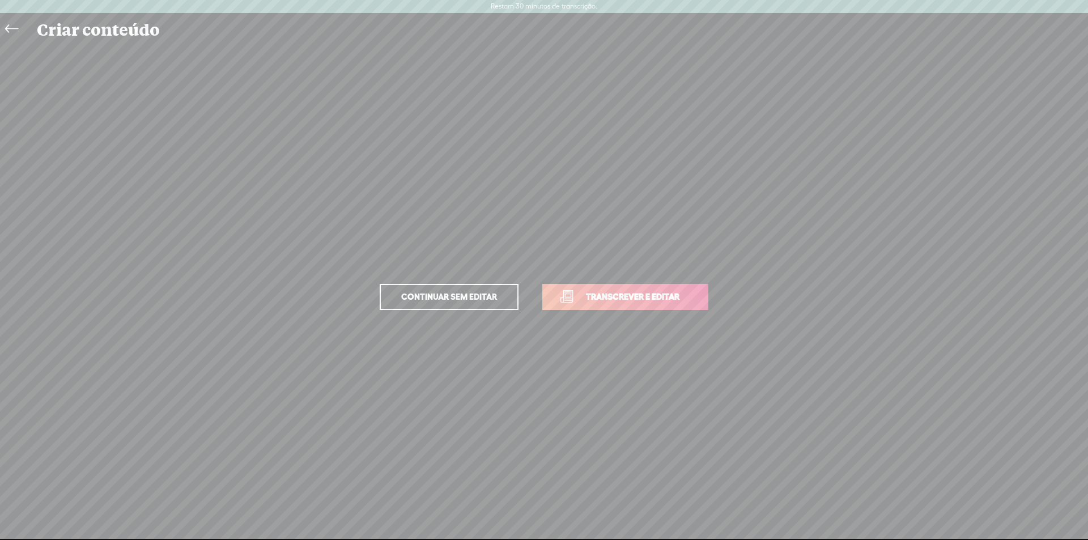
click at [600, 300] on font "Transcrever e editar" at bounding box center [632, 297] width 93 height 10
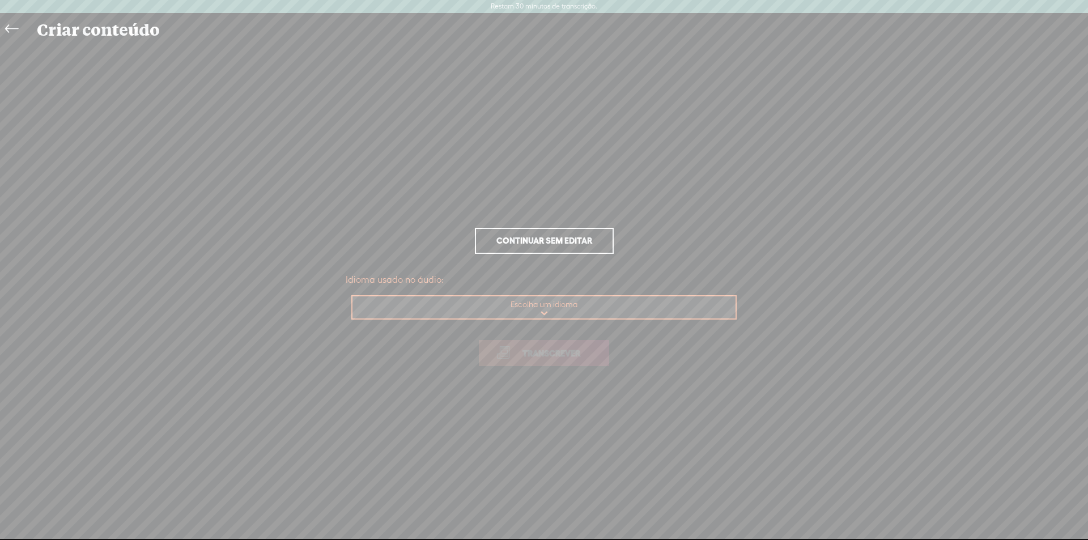
click at [524, 303] on select "Escolha um idioma afrikaans albanês Amárico Árabe, Golfo Árabe, Padrão Moderno …" at bounding box center [544, 307] width 384 height 23
select select "pt-BR"
click at [352, 296] on select "Escolha um idioma afrikaans albanês Amárico Árabe, Golfo Árabe, Padrão Moderno …" at bounding box center [544, 307] width 384 height 23
click at [527, 350] on font "Transcrever" at bounding box center [551, 353] width 58 height 10
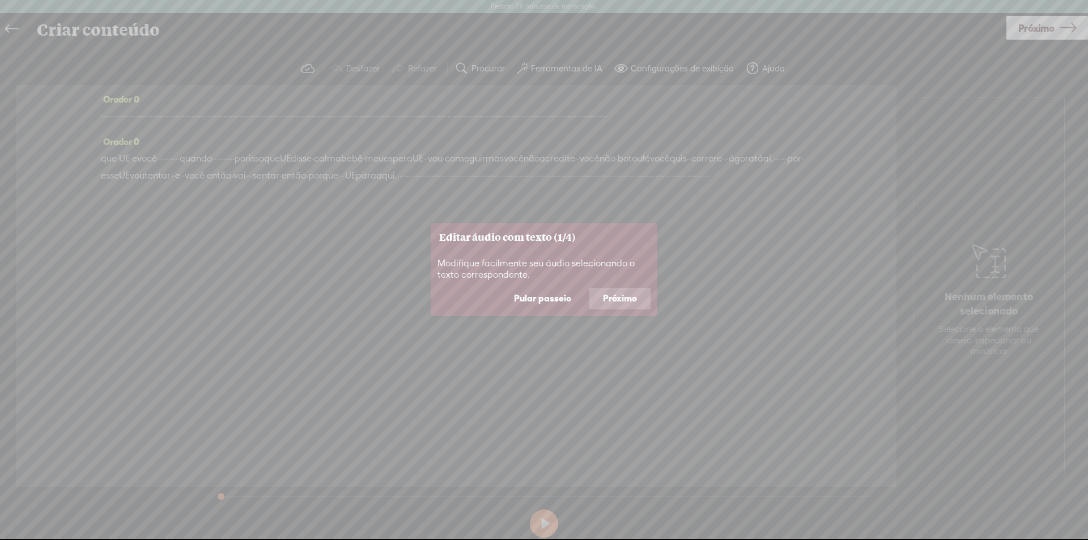
click at [601, 301] on button "Próximo" at bounding box center [619, 299] width 61 height 22
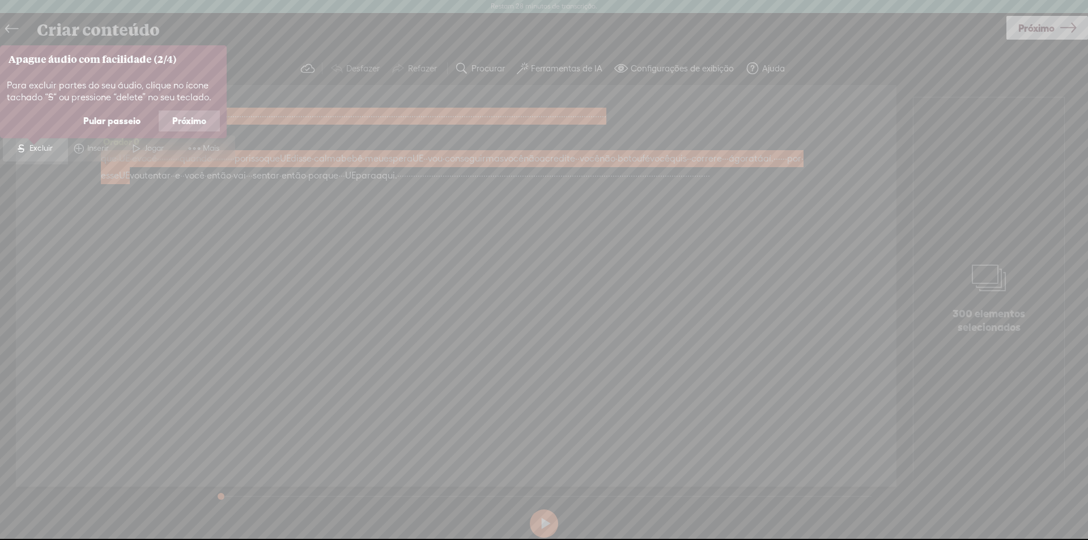
click at [173, 123] on font "Próximo" at bounding box center [189, 121] width 34 height 10
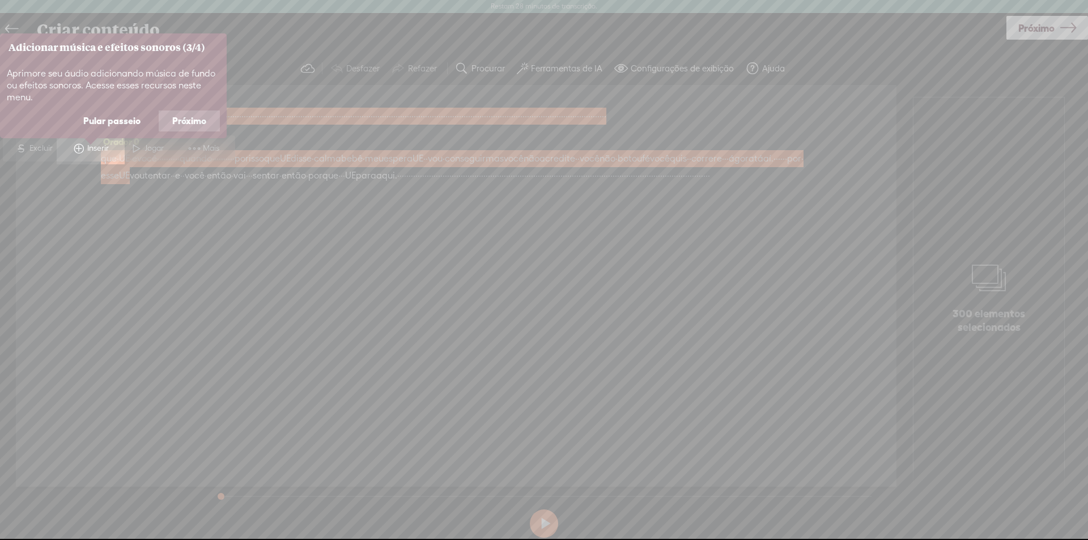
click at [185, 121] on font "Próximo" at bounding box center [189, 121] width 34 height 10
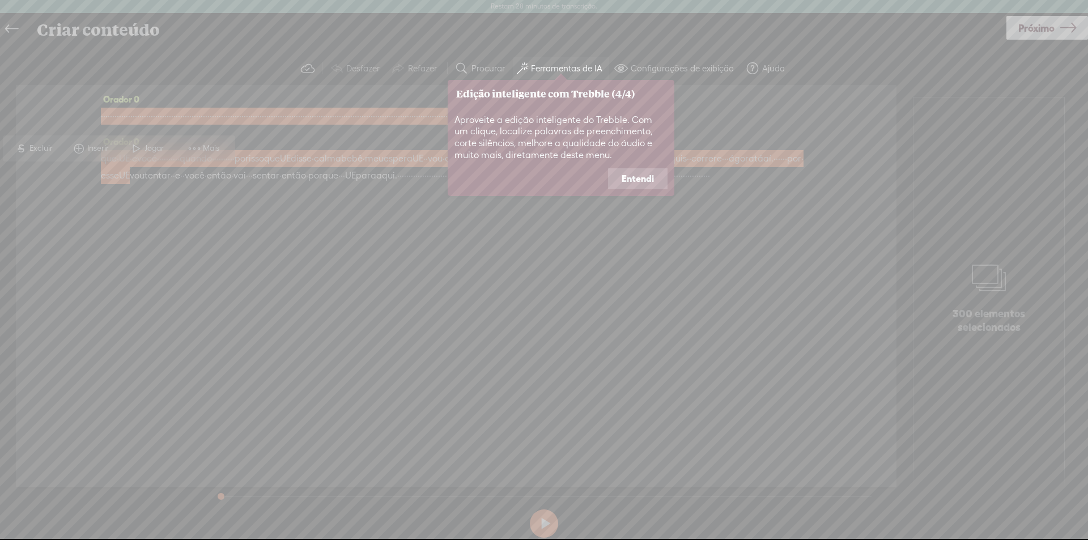
click at [628, 178] on font "Entendi" at bounding box center [637, 178] width 32 height 10
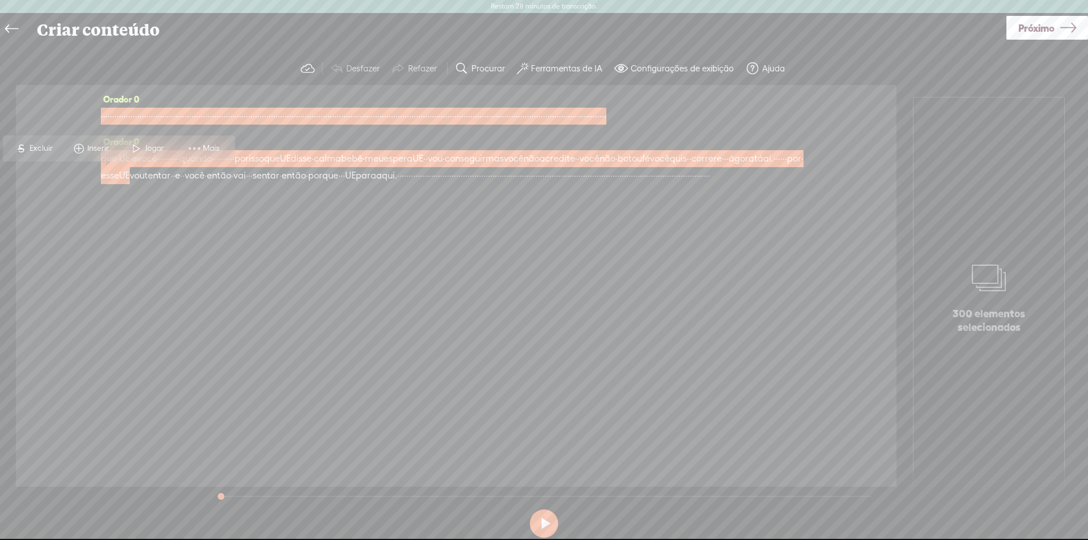
click at [143, 301] on div "Orador 0 · · · · · · · · · · · · · · · · · · · · · · · · · · · · · · · · · · · …" at bounding box center [456, 286] width 880 height 402
click at [441, 216] on div "Orador 0 · · · · · · · · · · · · · · · · · · · · · · · · · · · · · · · · · · · …" at bounding box center [456, 286] width 880 height 402
drag, startPoint x: 6, startPoint y: 148, endPoint x: 75, endPoint y: 182, distance: 76.5
click at [33, 189] on section "Orador 0 · · · · · · · · · · · · · · · · · · · · · · · · · · · · · · · · · · · …" at bounding box center [543, 286] width 1065 height 402
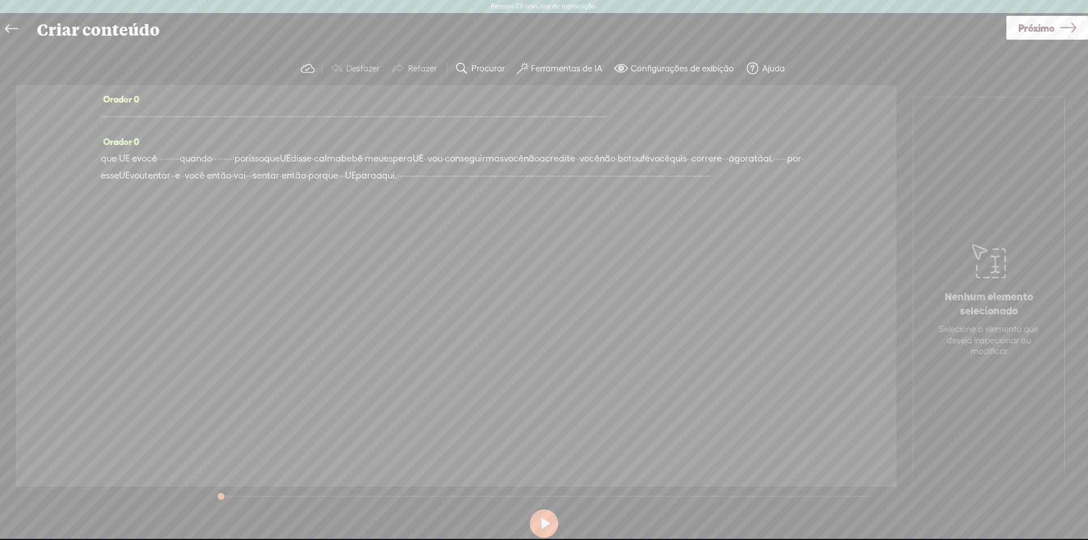
click at [270, 271] on div "Orador 0 · · · · · · · · · · · · · · · · · · · · · · · · · · · · · · · · · · · …" at bounding box center [456, 286] width 880 height 402
click at [546, 71] on font "Ferramentas de IA" at bounding box center [566, 68] width 71 height 10
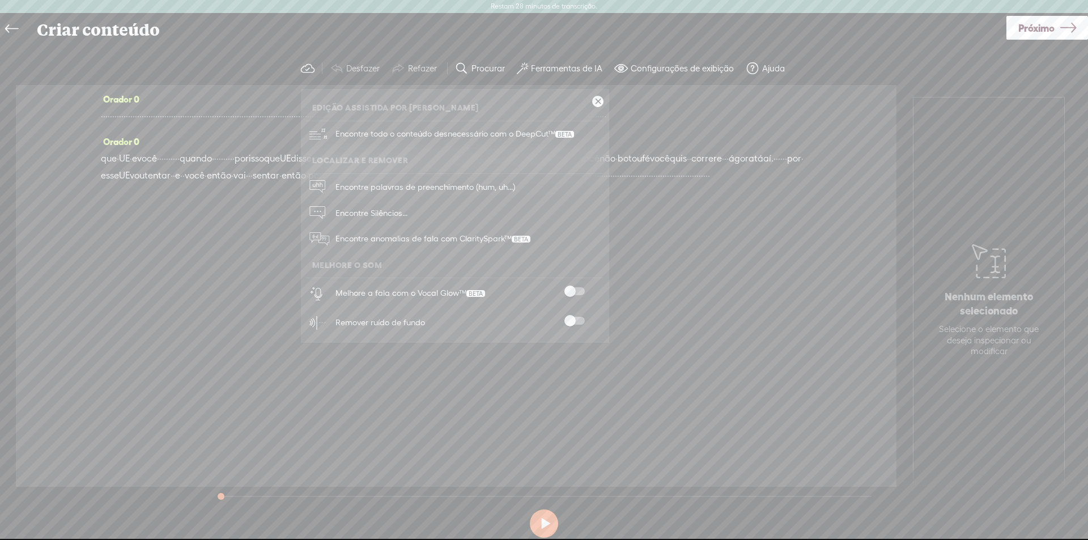
click at [577, 289] on span at bounding box center [574, 291] width 20 height 8
click at [574, 321] on span at bounding box center [574, 321] width 20 height 8
click at [488, 427] on div "Orador 0 · · · · · · · · · · · · · · · · · · · · · · · · · · · · · · · · · · · …" at bounding box center [456, 286] width 880 height 402
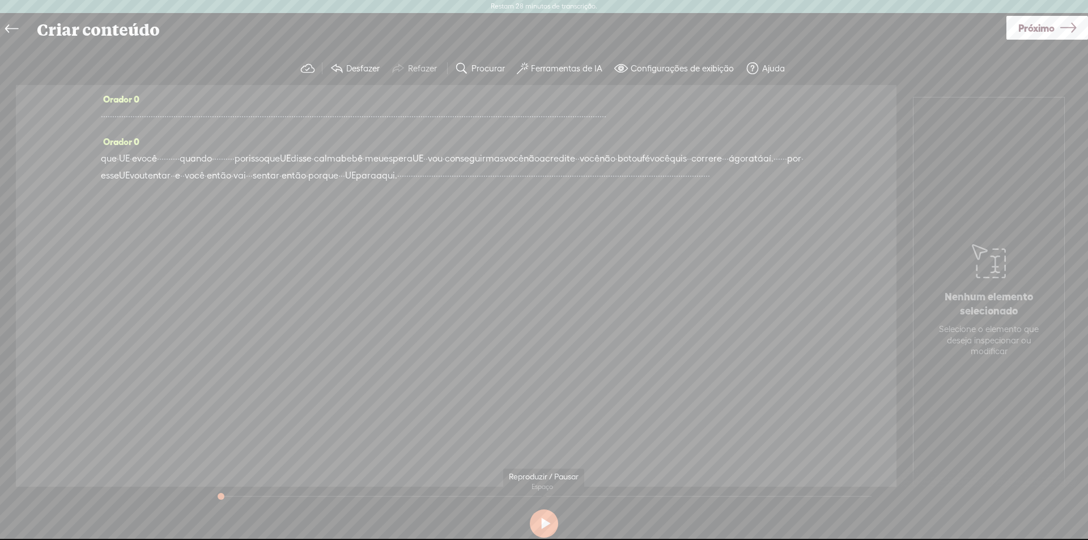
click at [547, 530] on button at bounding box center [544, 523] width 28 height 28
click at [557, 60] on button "Ferramentas de IA" at bounding box center [560, 68] width 97 height 23
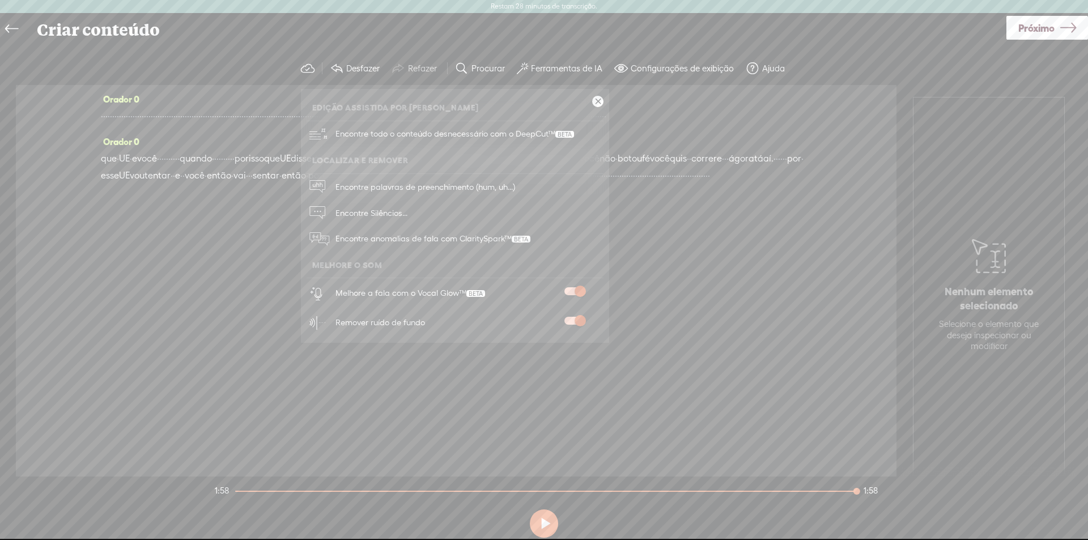
click at [284, 280] on div "Orador 0 · · · · · · · · · · · · · · · · · · · · · · · · · · · · · · · · · · · …" at bounding box center [456, 280] width 880 height 391
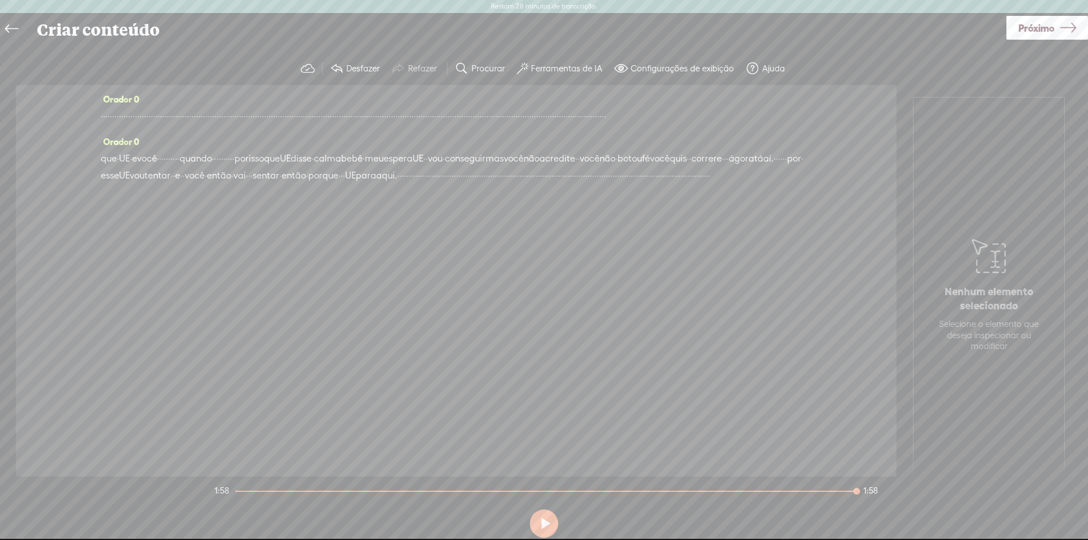
click at [548, 522] on button at bounding box center [544, 523] width 28 height 28
click at [1044, 32] on font "Próximo" at bounding box center [1036, 28] width 36 height 12
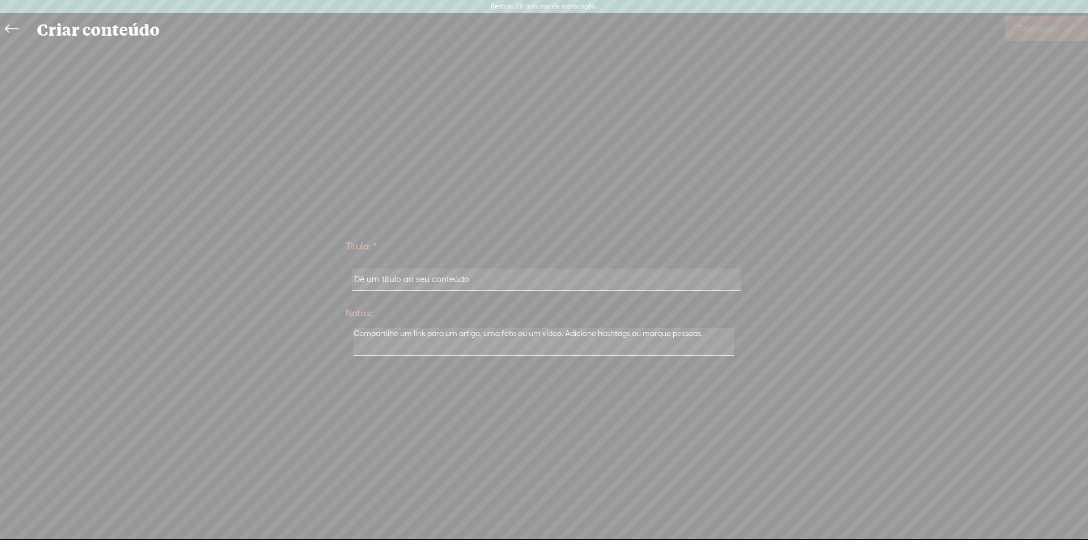
click at [440, 282] on input "text" at bounding box center [546, 280] width 388 height 22
type input "okay"
click at [1033, 32] on font "Terminar" at bounding box center [1037, 29] width 41 height 12
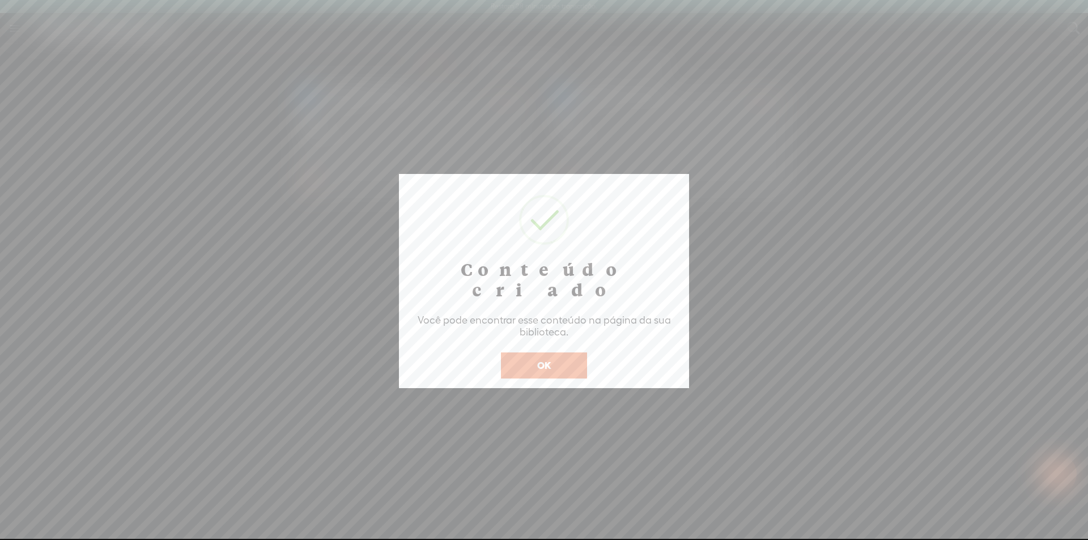
click at [544, 361] on div "Conteúdo criado Você pode encontrar esse conteúdo na página da sua biblioteca. …" at bounding box center [544, 281] width 290 height 214
click at [546, 360] on font "OK" at bounding box center [544, 365] width 14 height 11
click at [546, 353] on button "OK" at bounding box center [544, 365] width 86 height 26
click at [547, 353] on body "Restam 28 minutos de transcrição. Atualize para aumentar seu limite Segure firm…" at bounding box center [544, 269] width 1088 height 539
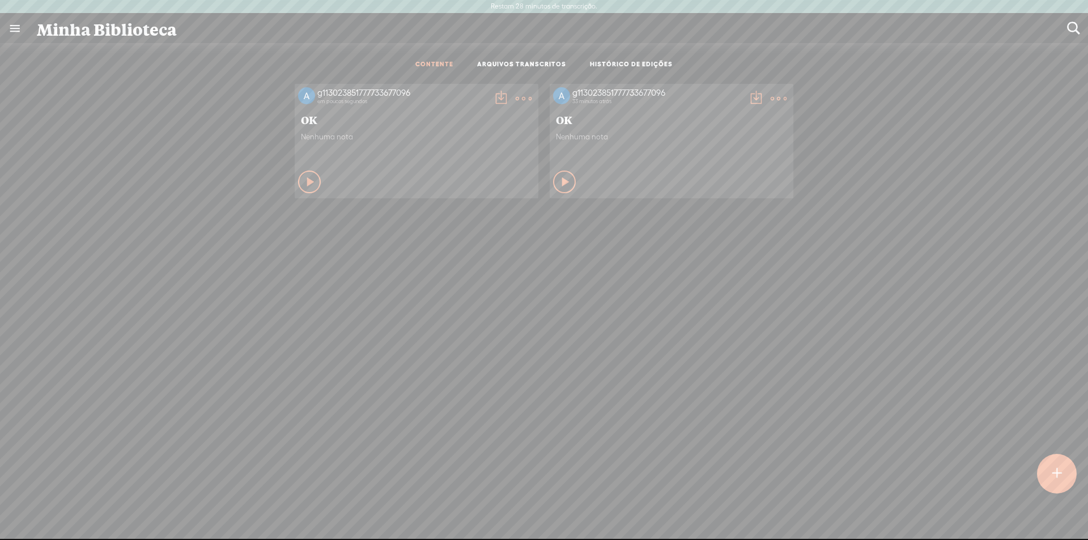
click at [494, 98] on t at bounding box center [501, 99] width 16 height 16
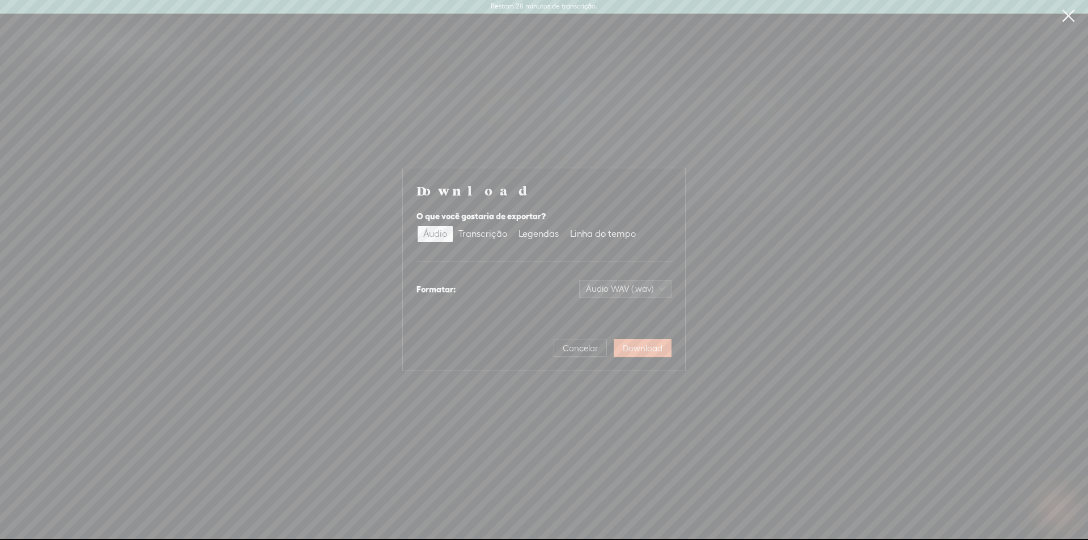
click at [632, 350] on font "Download" at bounding box center [643, 348] width 40 height 10
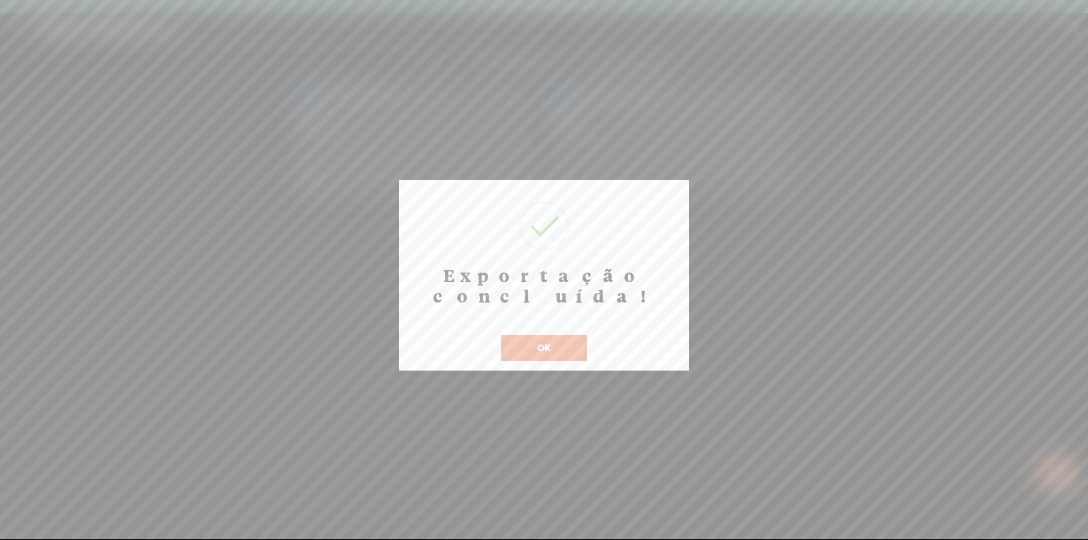
click at [531, 335] on button "OK" at bounding box center [544, 348] width 86 height 26
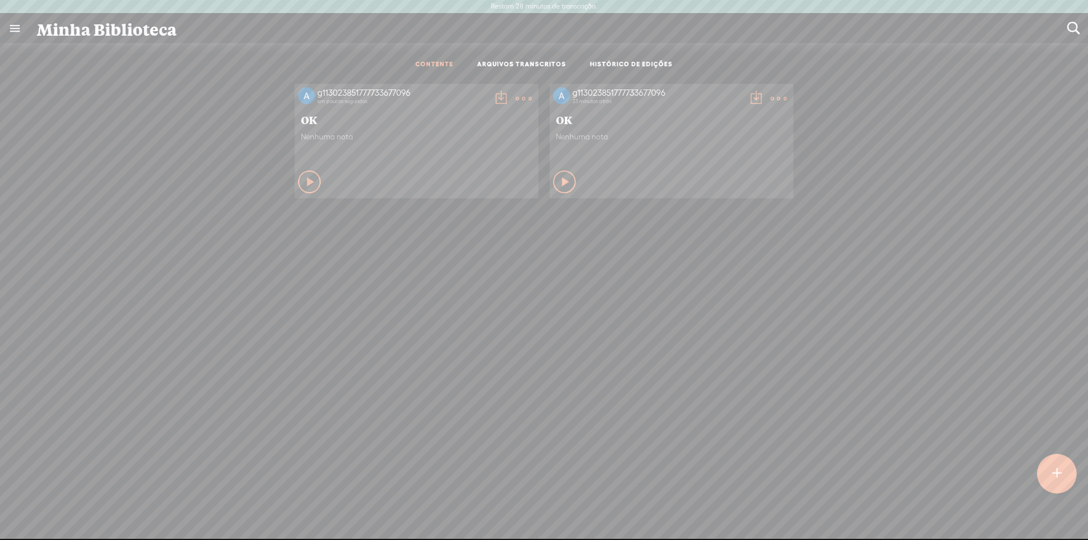
click at [1064, 470] on div at bounding box center [1057, 474] width 40 height 40
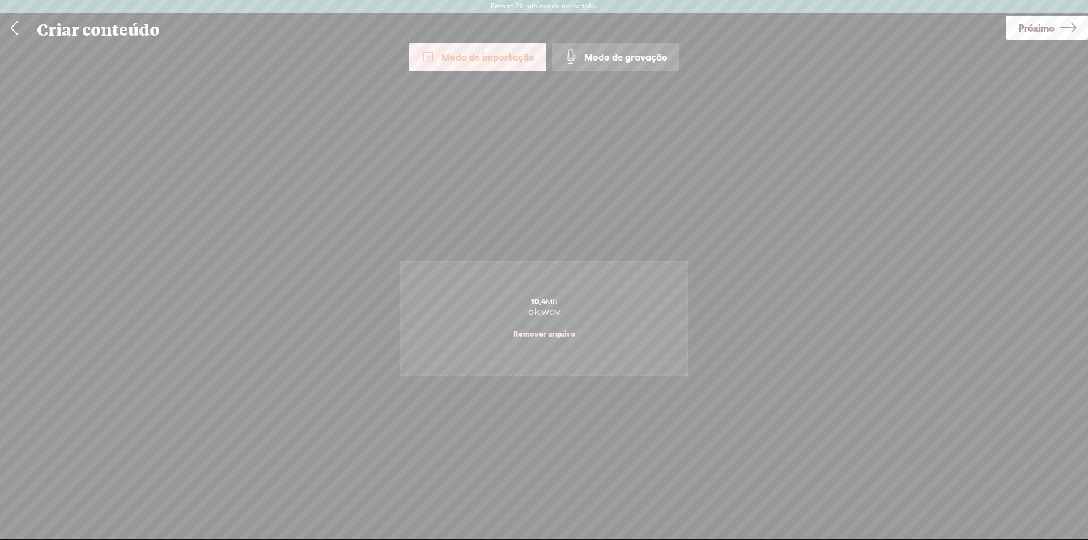
click at [1051, 29] on font "Próximo" at bounding box center [1036, 28] width 36 height 12
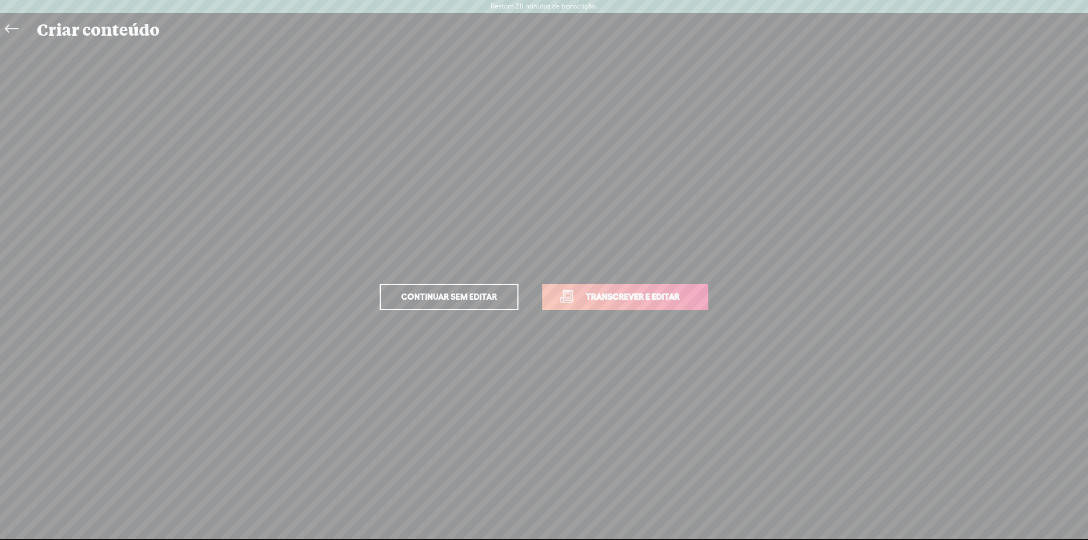
click at [621, 295] on font "Transcrever e editar" at bounding box center [632, 297] width 93 height 10
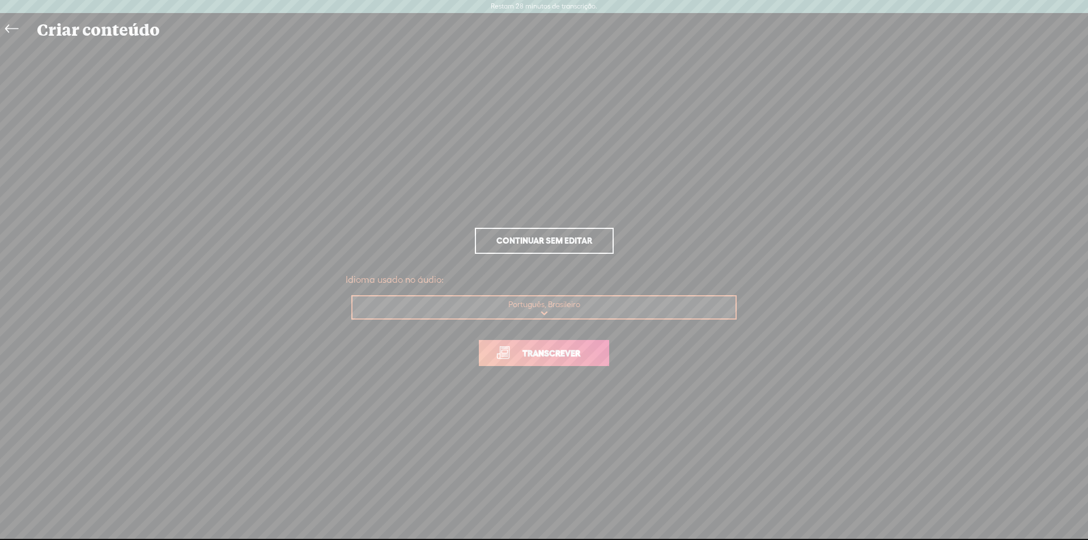
click at [561, 354] on font "Transcrever" at bounding box center [551, 353] width 58 height 10
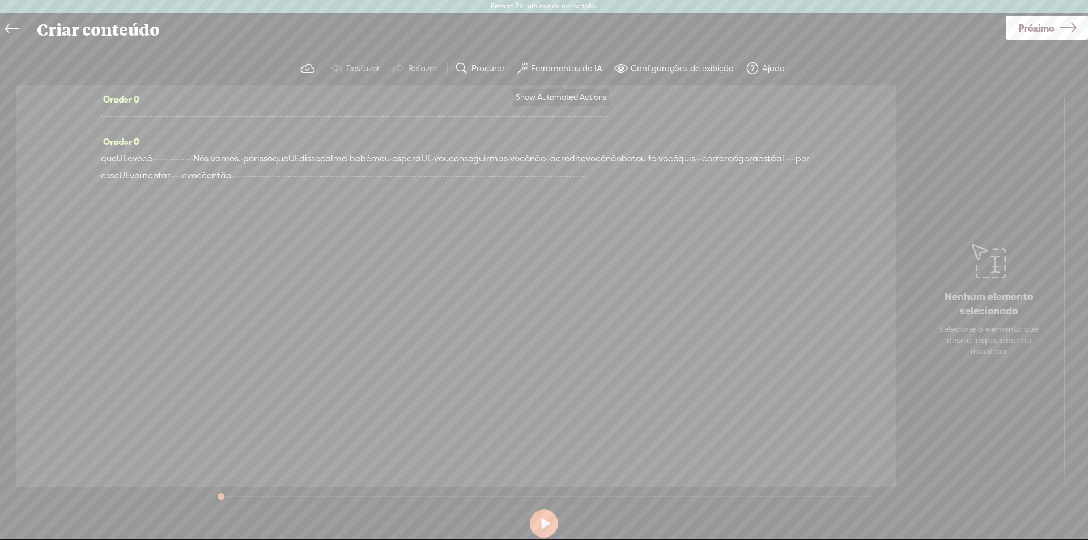
click at [570, 70] on font "Ferramentas de IA" at bounding box center [566, 68] width 71 height 10
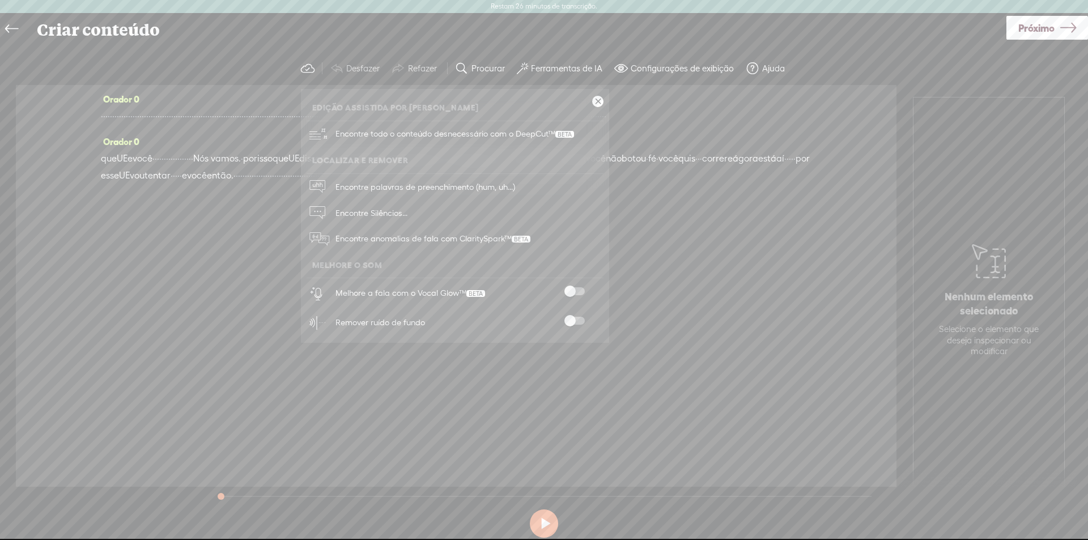
click at [565, 316] on div "Remover ruído de fundo" at bounding box center [467, 322] width 272 height 29
click at [574, 291] on span at bounding box center [574, 291] width 20 height 8
click at [572, 325] on span at bounding box center [574, 321] width 20 height 8
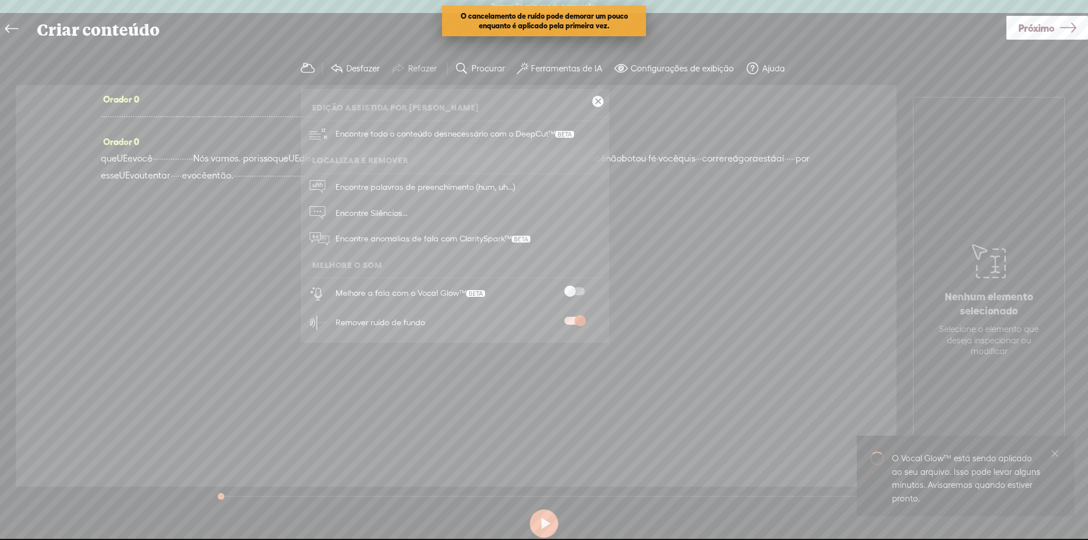
click at [573, 288] on span at bounding box center [574, 291] width 20 height 8
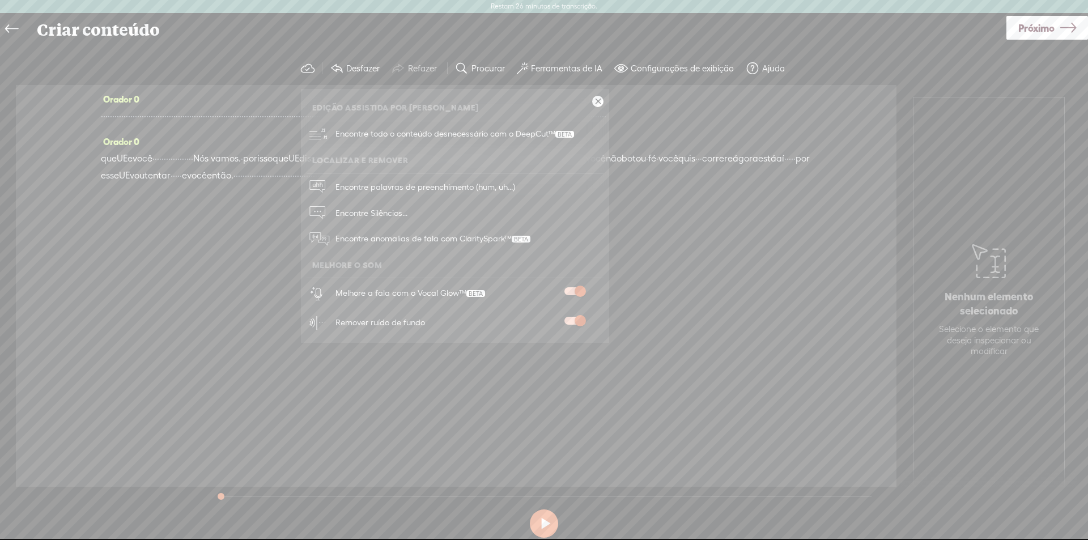
click at [667, 343] on div "Orador 0 · · · · · · · · · · · · · · · · · · · · · · · · · · · · · · · · · · · …" at bounding box center [456, 286] width 880 height 402
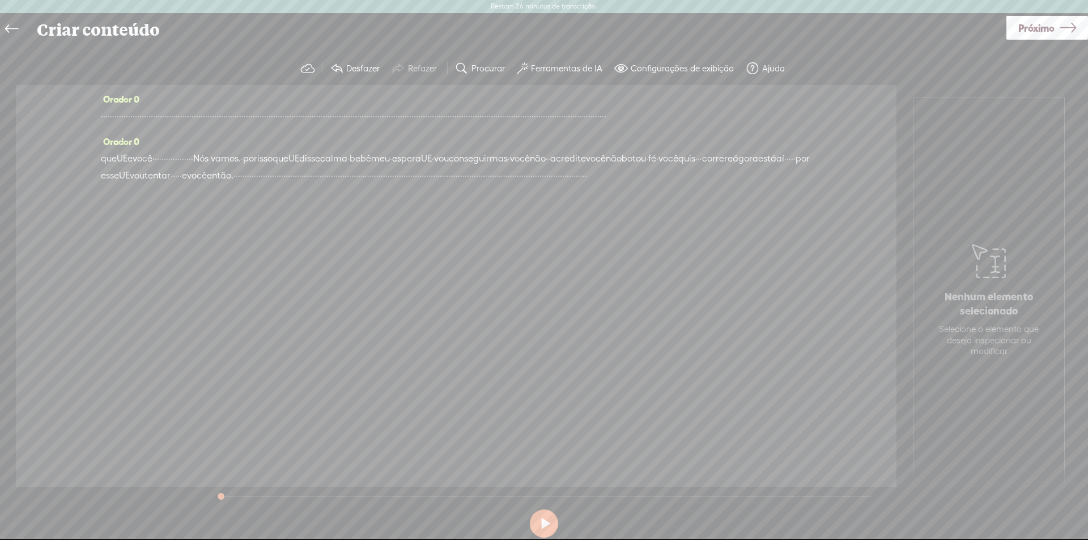
click at [546, 527] on button at bounding box center [544, 523] width 28 height 28
click at [230, 496] on div at bounding box center [222, 497] width 26 height 26
click at [1039, 29] on font "Próximo" at bounding box center [1036, 28] width 36 height 12
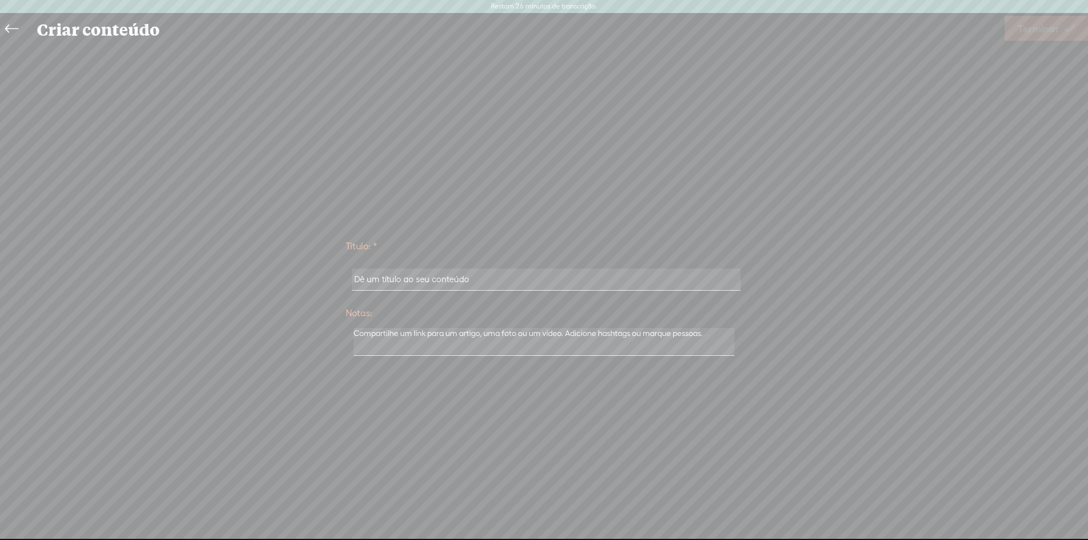
click at [506, 283] on input "text" at bounding box center [546, 280] width 388 height 22
type input "vamo ver"
click at [1028, 19] on span "Terminar" at bounding box center [1037, 28] width 41 height 29
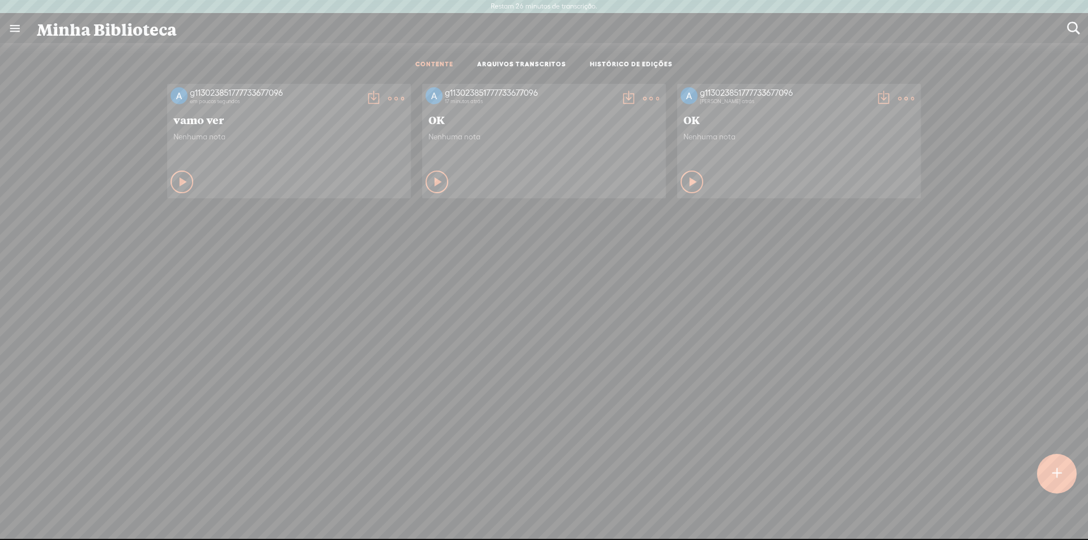
click at [367, 97] on t at bounding box center [373, 99] width 16 height 16
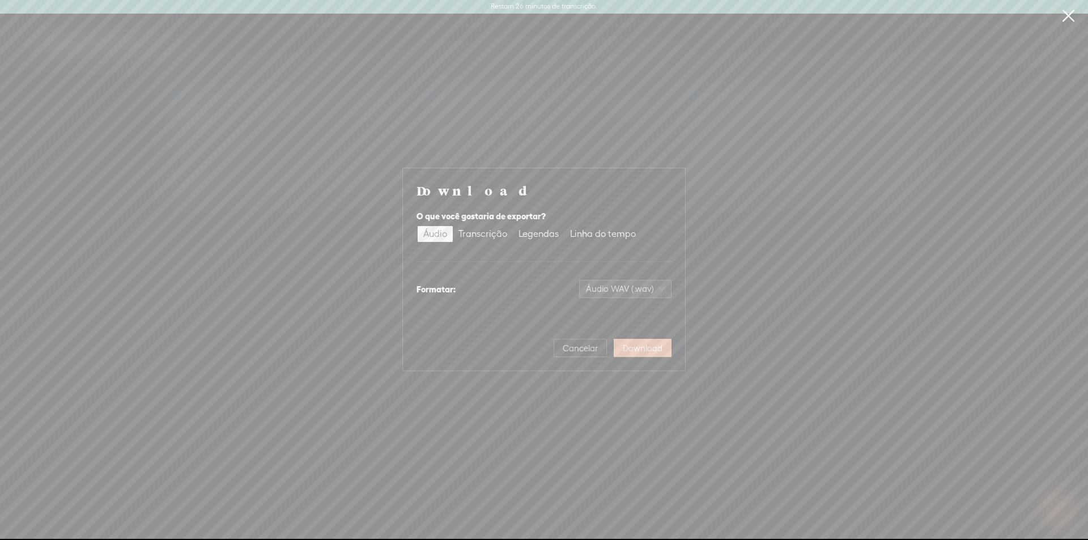
click at [647, 350] on font "Download" at bounding box center [643, 348] width 40 height 10
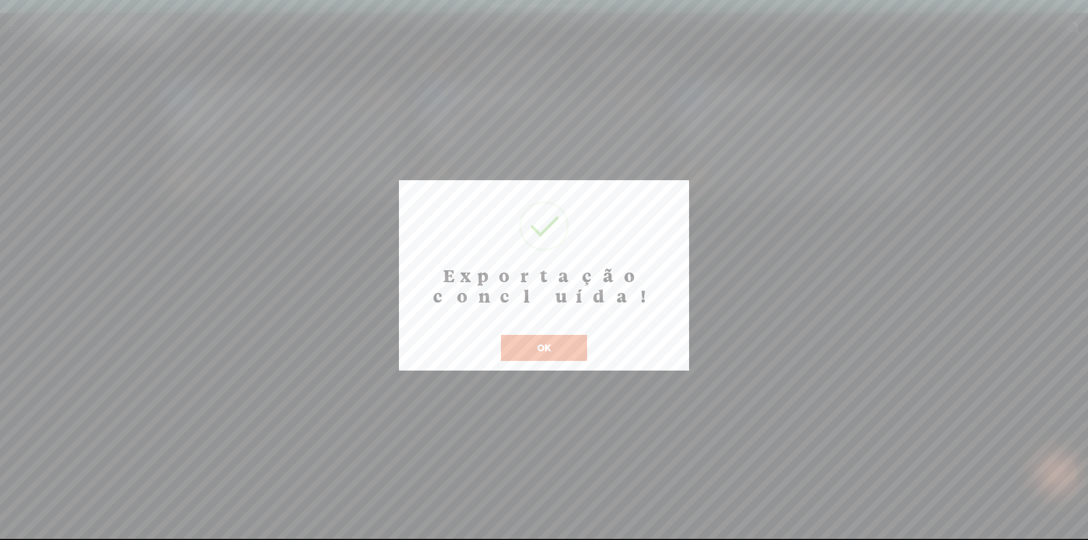
click at [540, 342] on font "OK" at bounding box center [544, 347] width 14 height 11
click at [528, 335] on button "OK" at bounding box center [544, 348] width 86 height 26
